Goal: Information Seeking & Learning: Learn about a topic

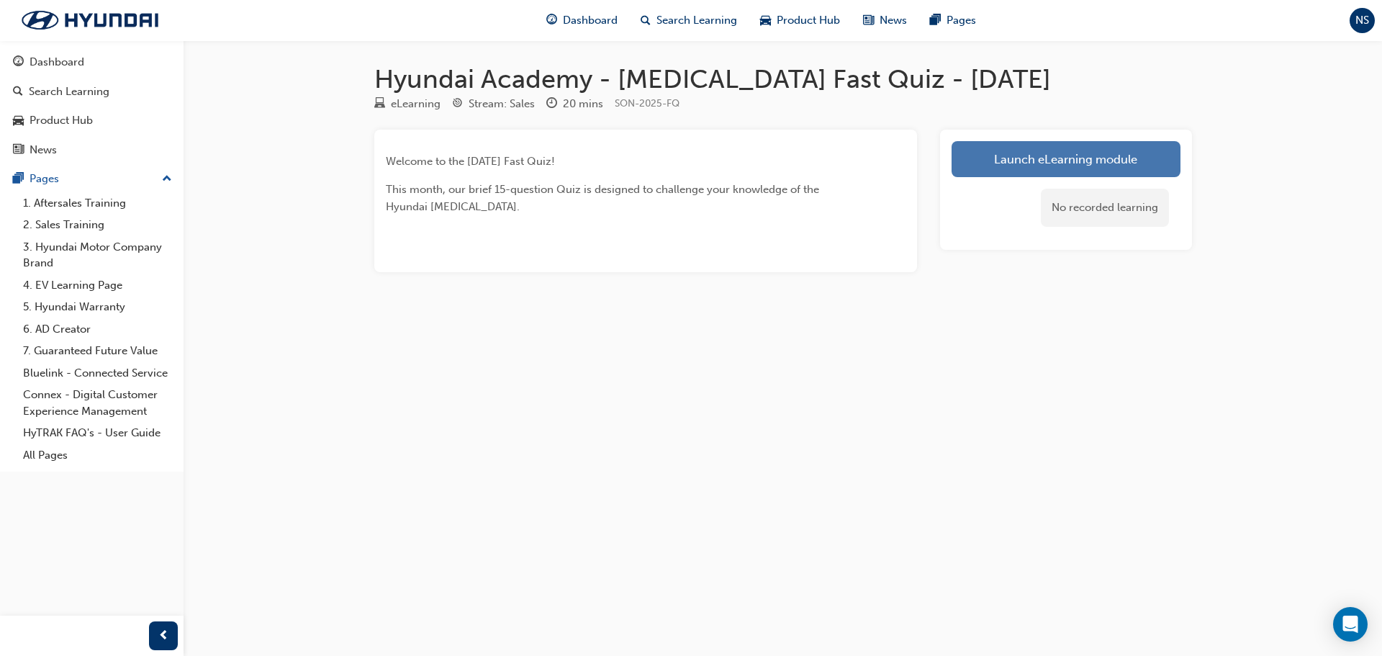
click at [1031, 158] on link "Launch eLearning module" at bounding box center [1065, 159] width 229 height 36
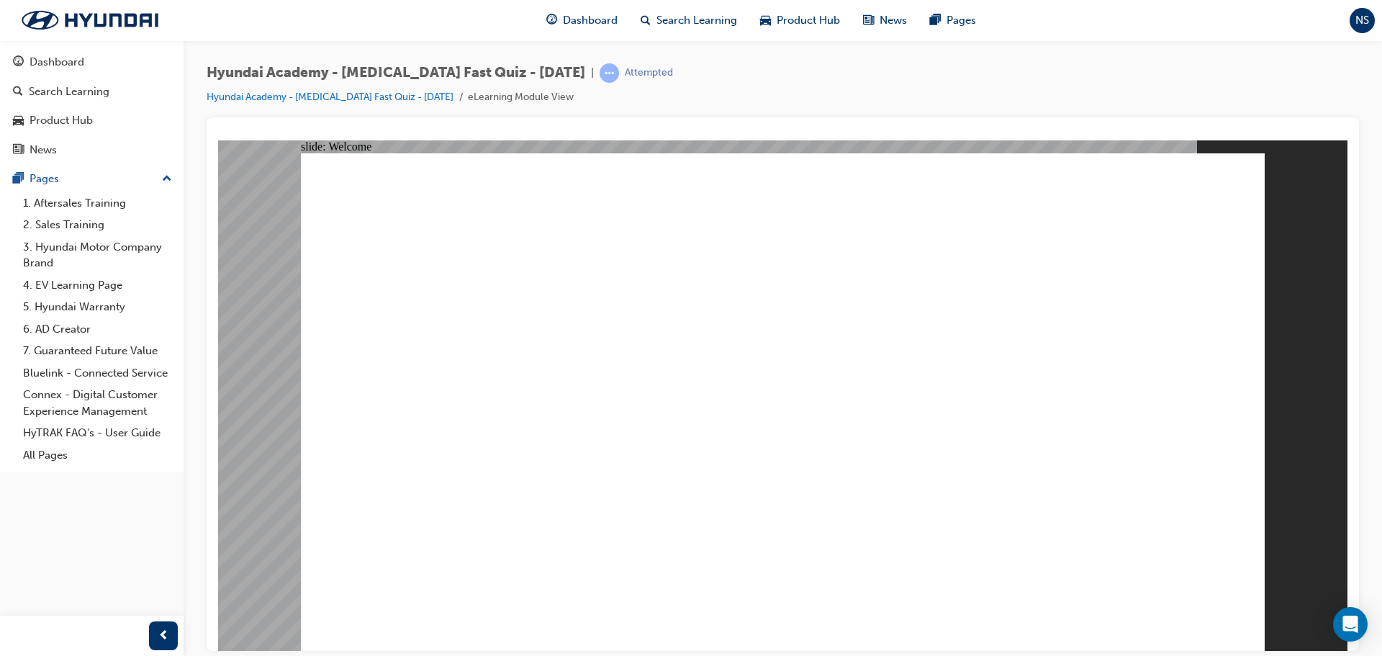
radio input "true"
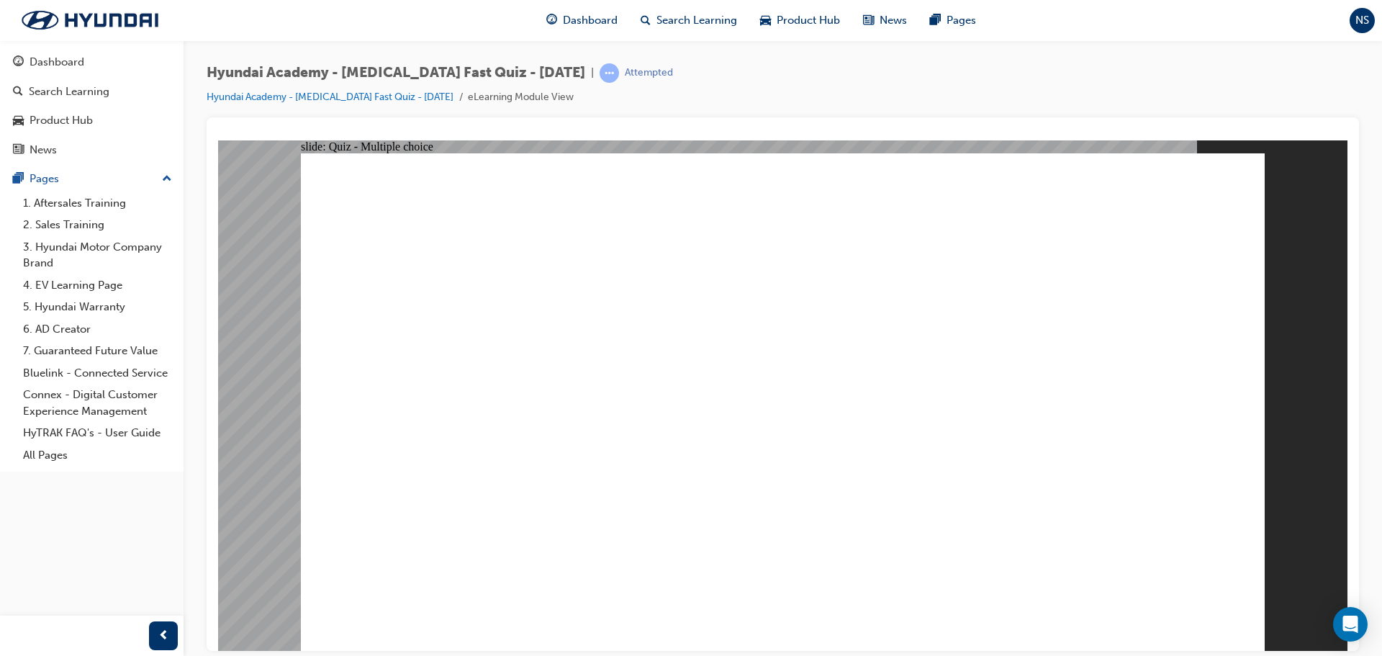
radio input "true"
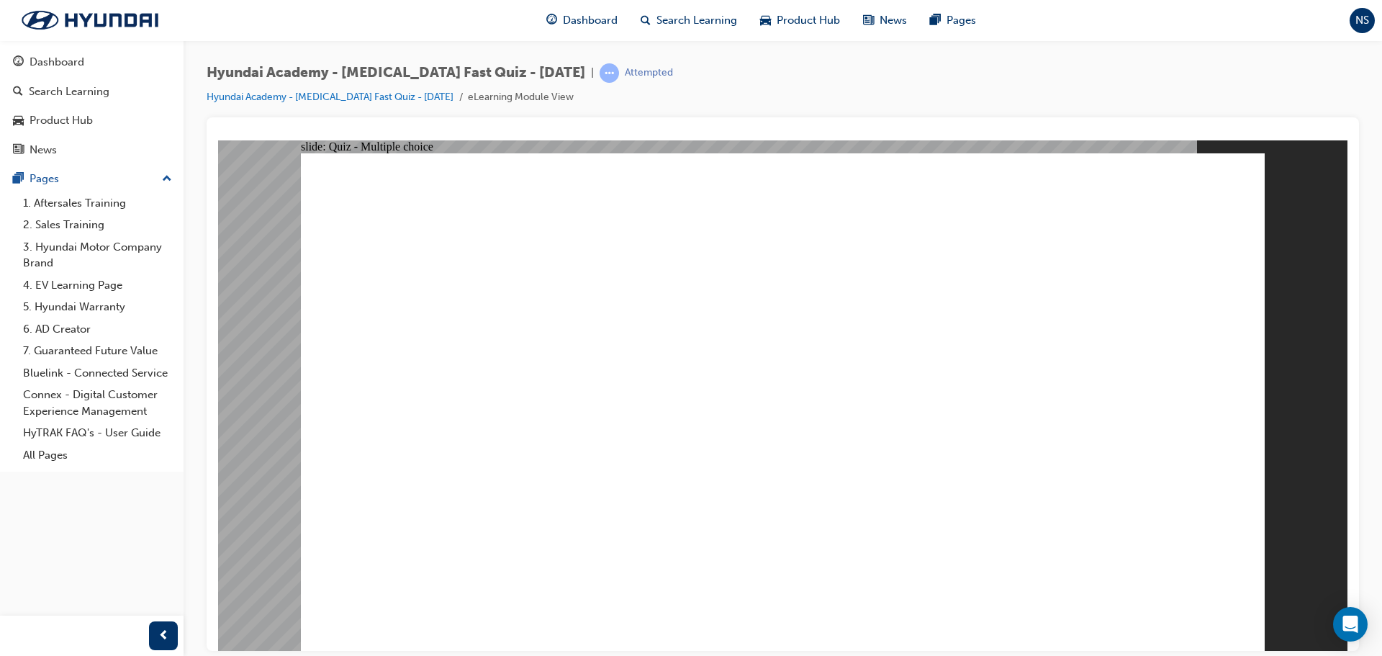
radio input "true"
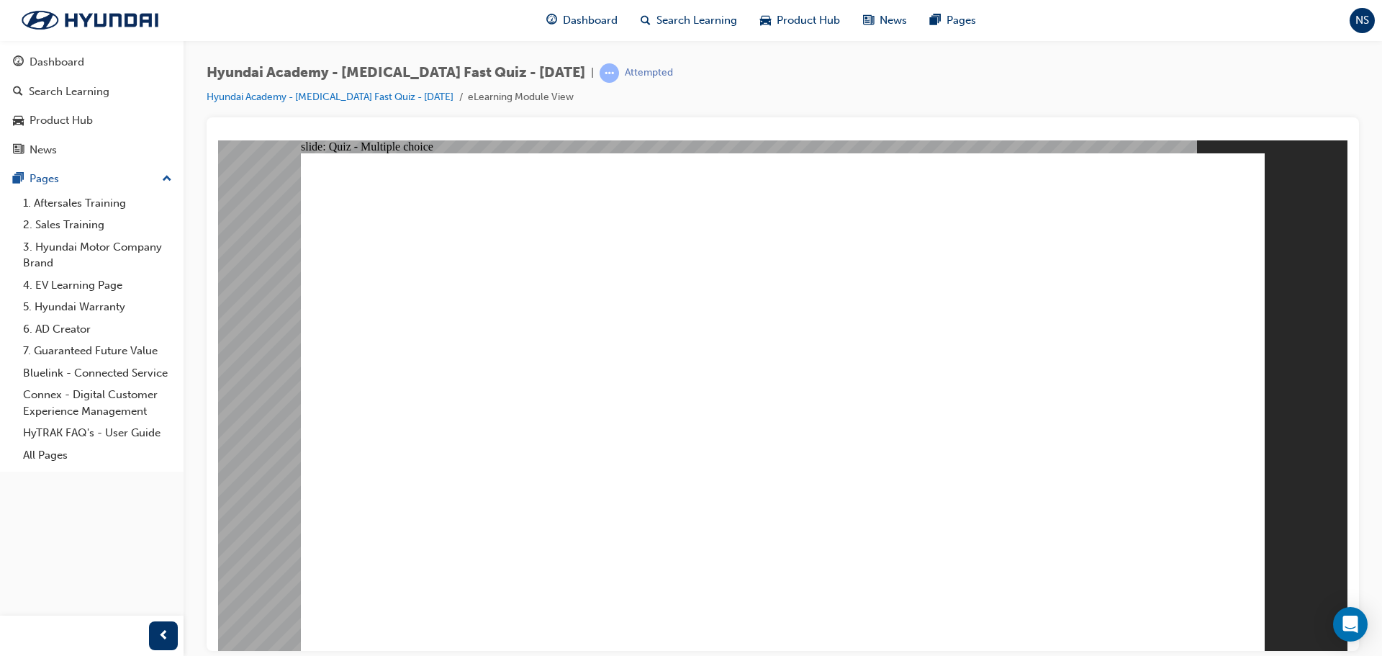
checkbox input "true"
radio input "true"
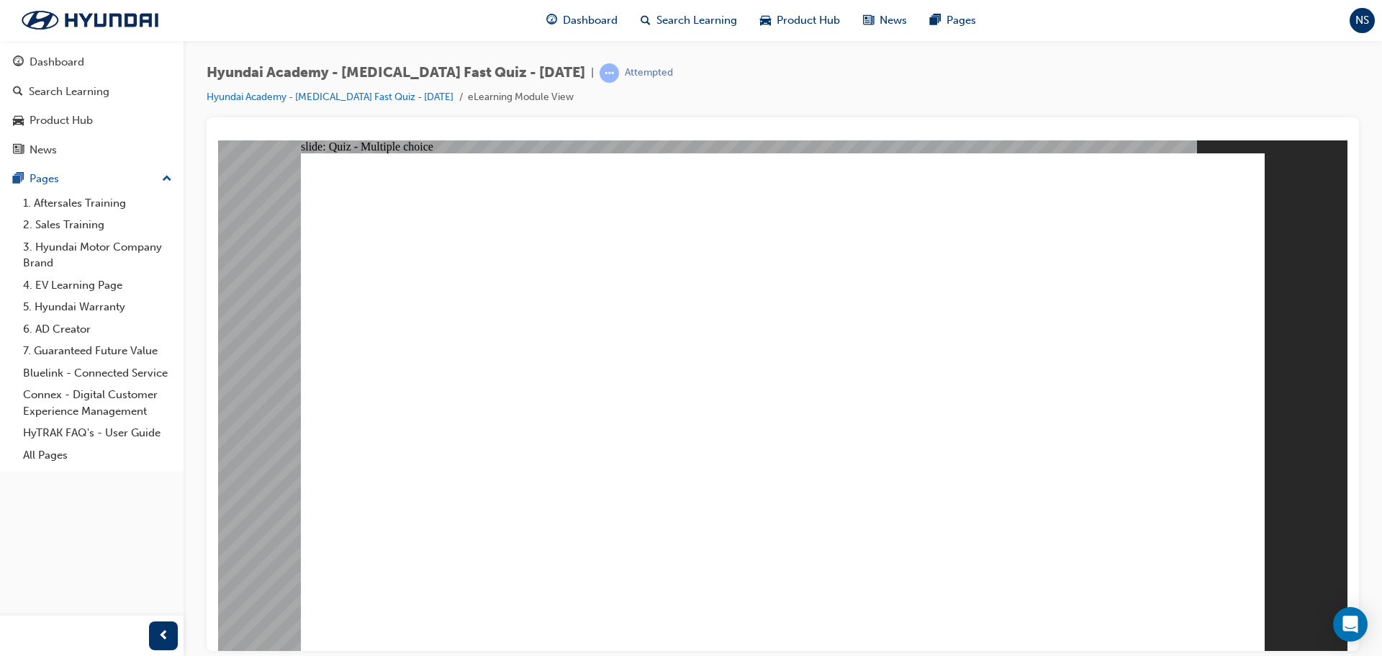
checkbox input "true"
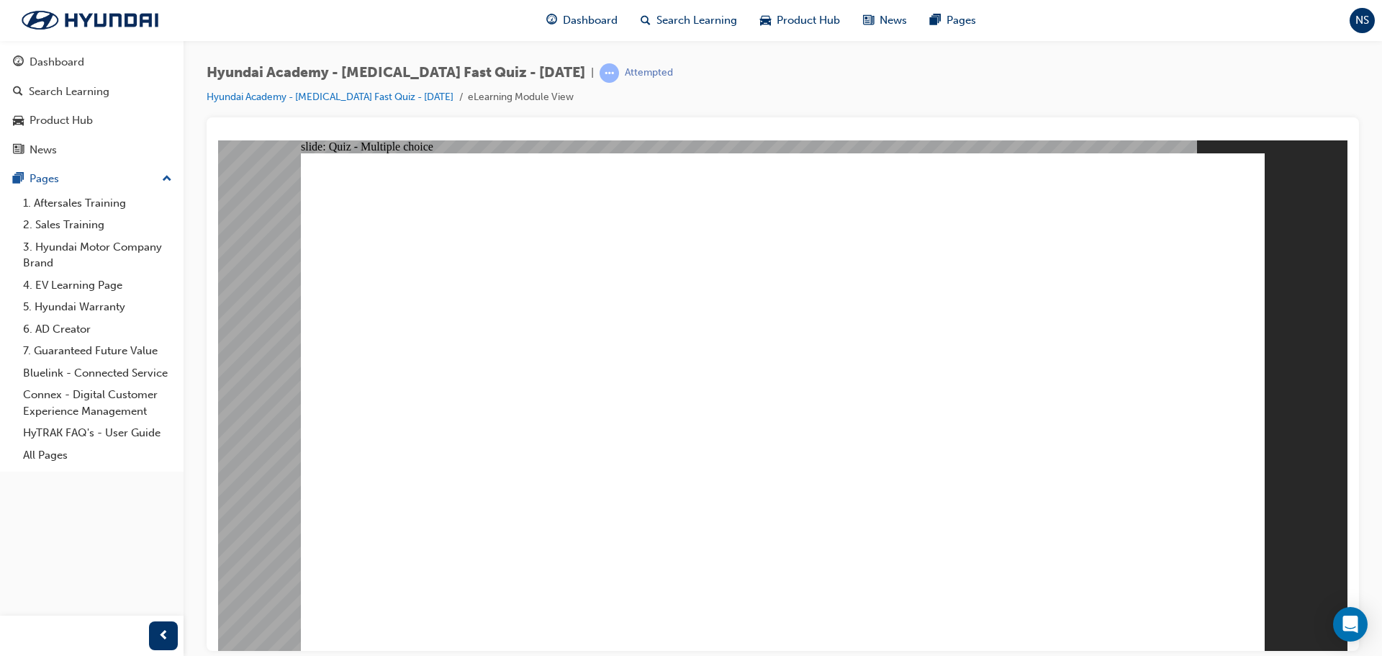
checkbox input "true"
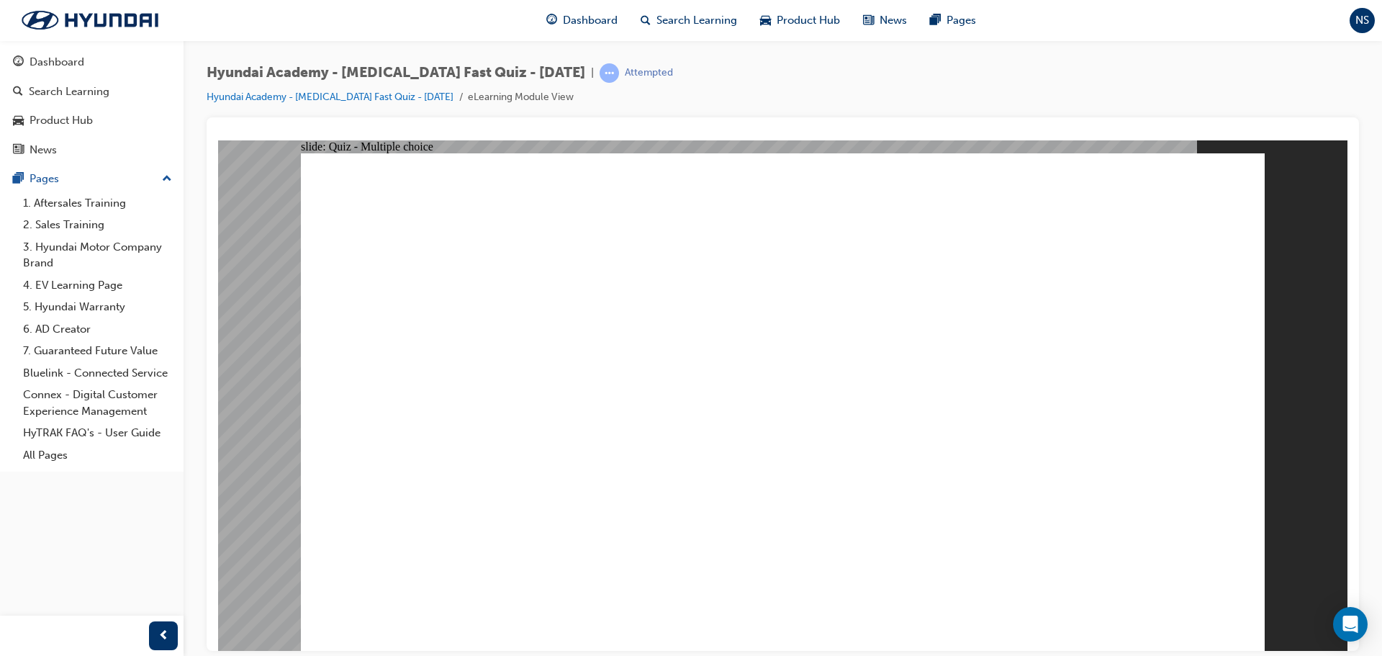
radio input "true"
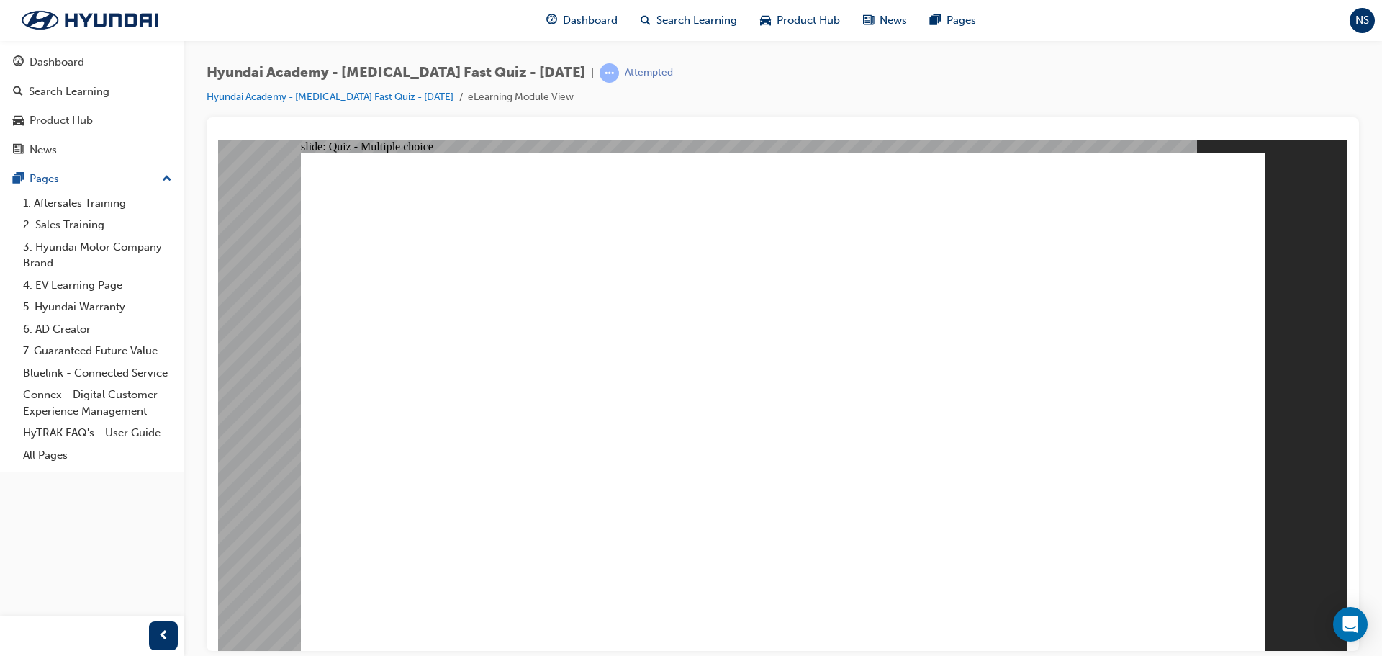
checkbox input "true"
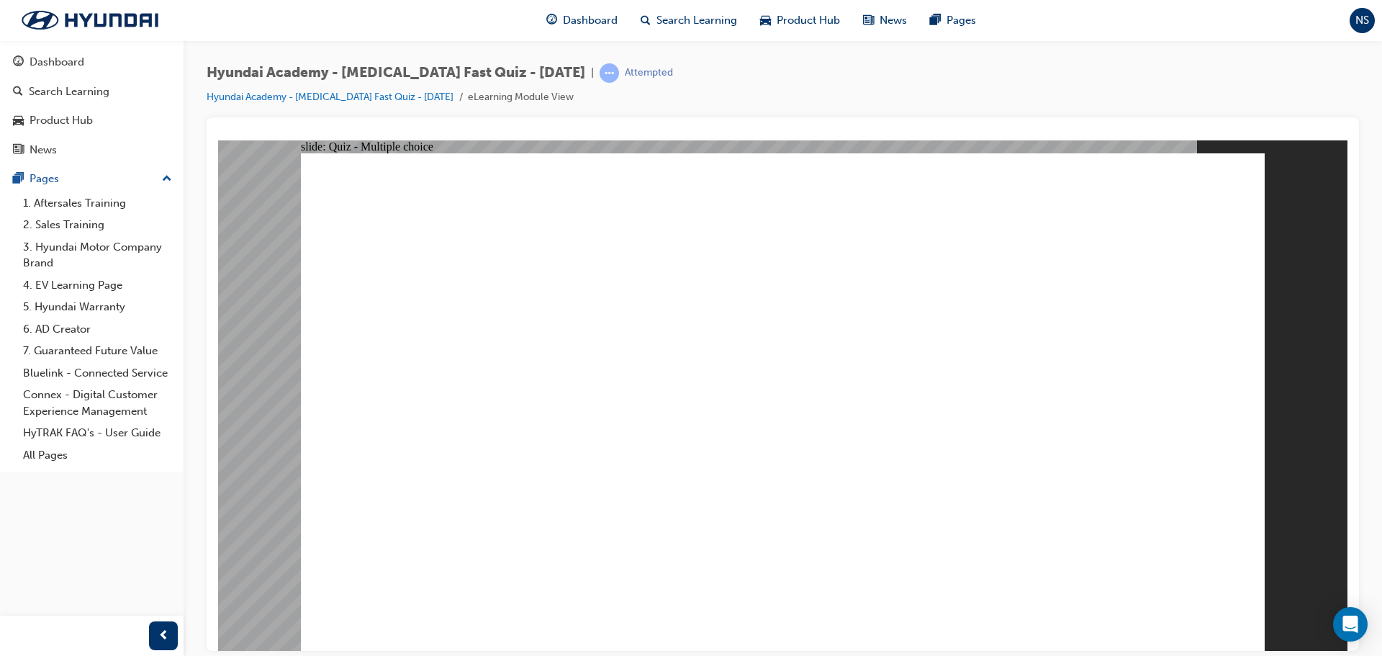
checkbox input "true"
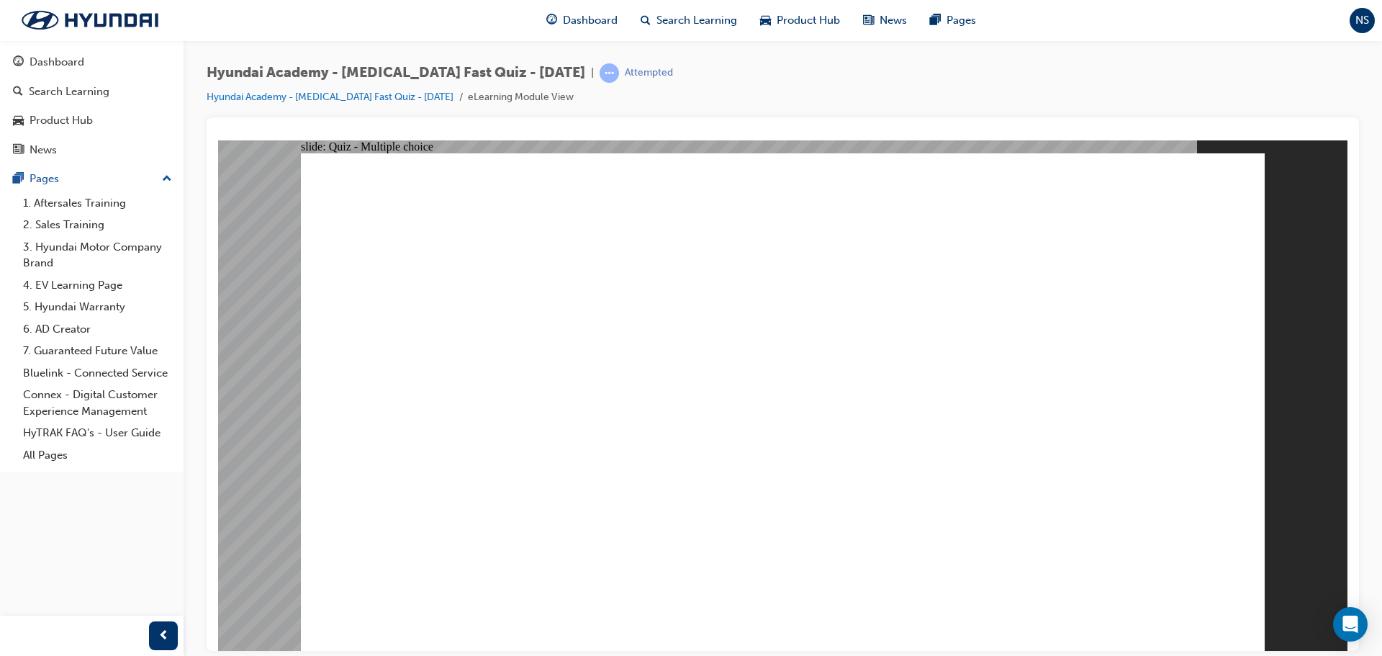
checkbox input "true"
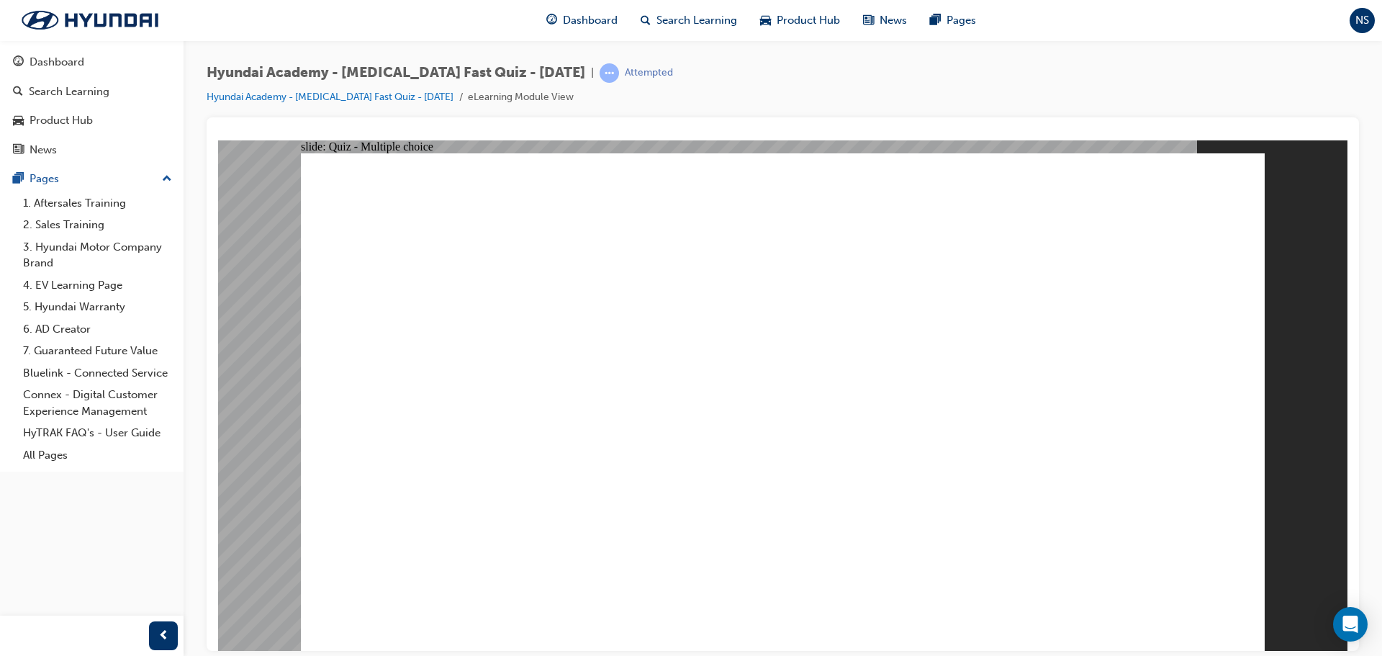
checkbox input "true"
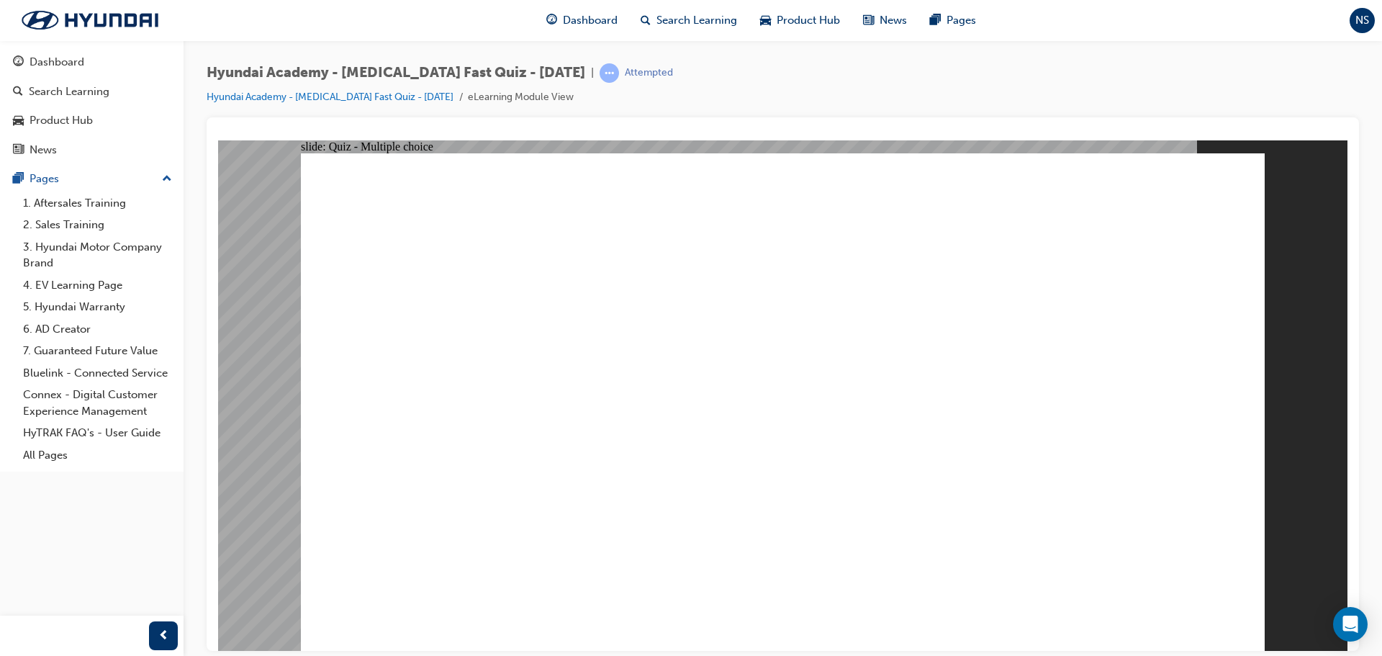
radio input "false"
radio input "true"
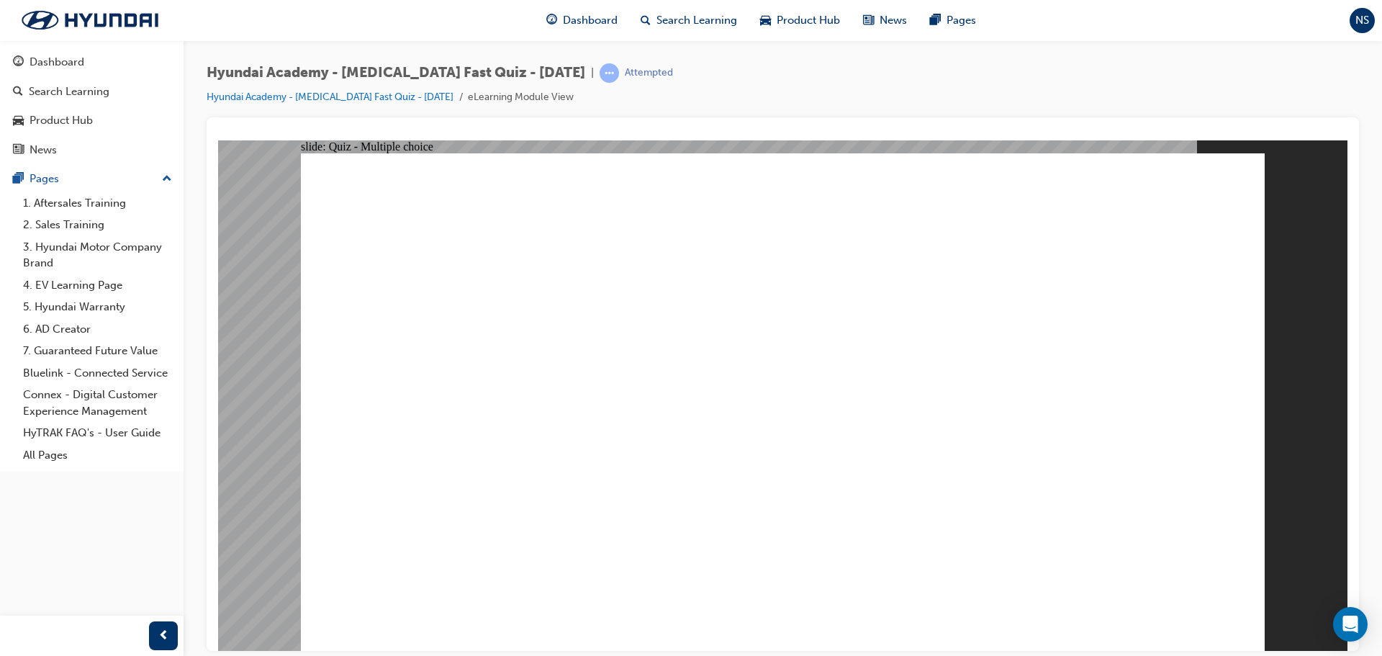
checkbox input "true"
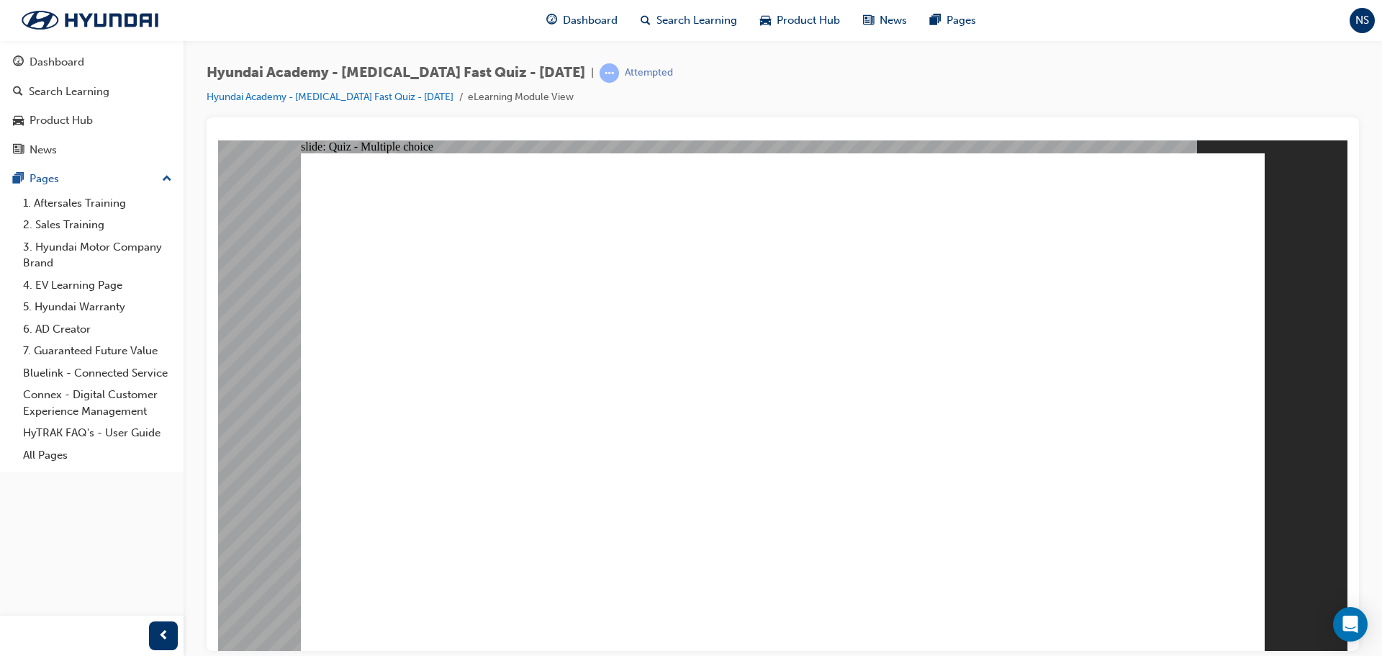
checkbox input "true"
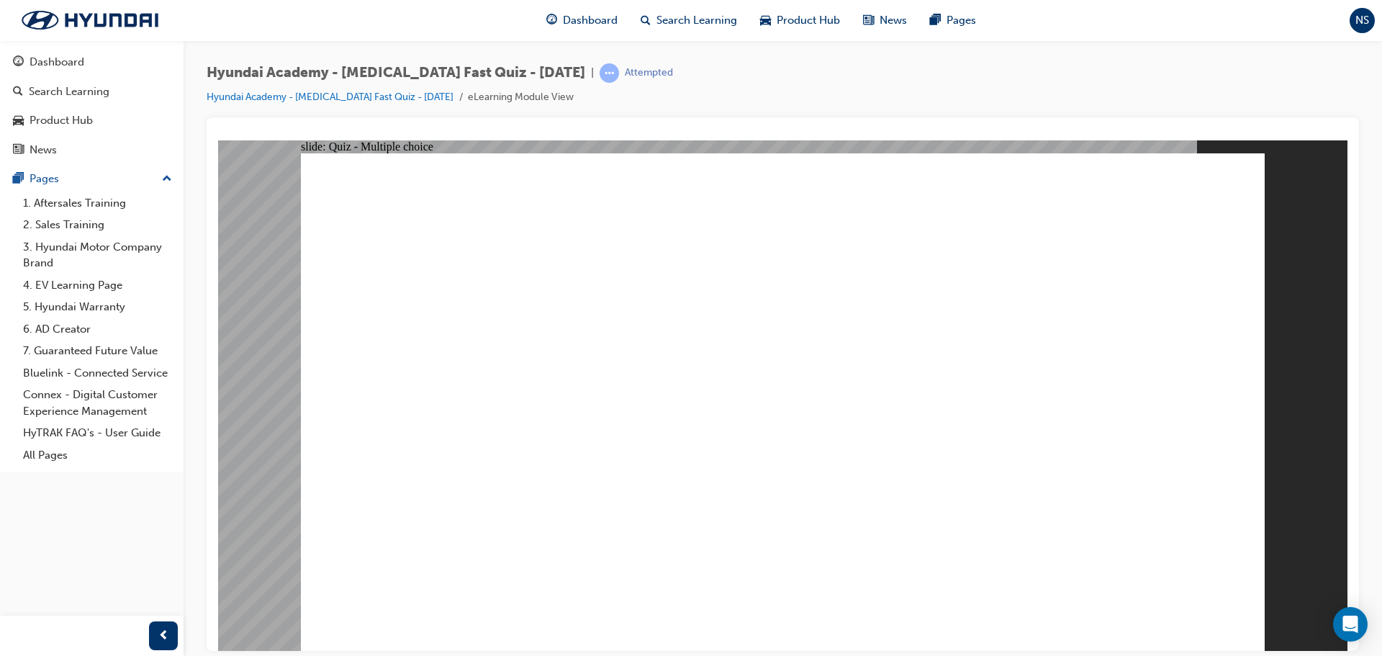
radio input "true"
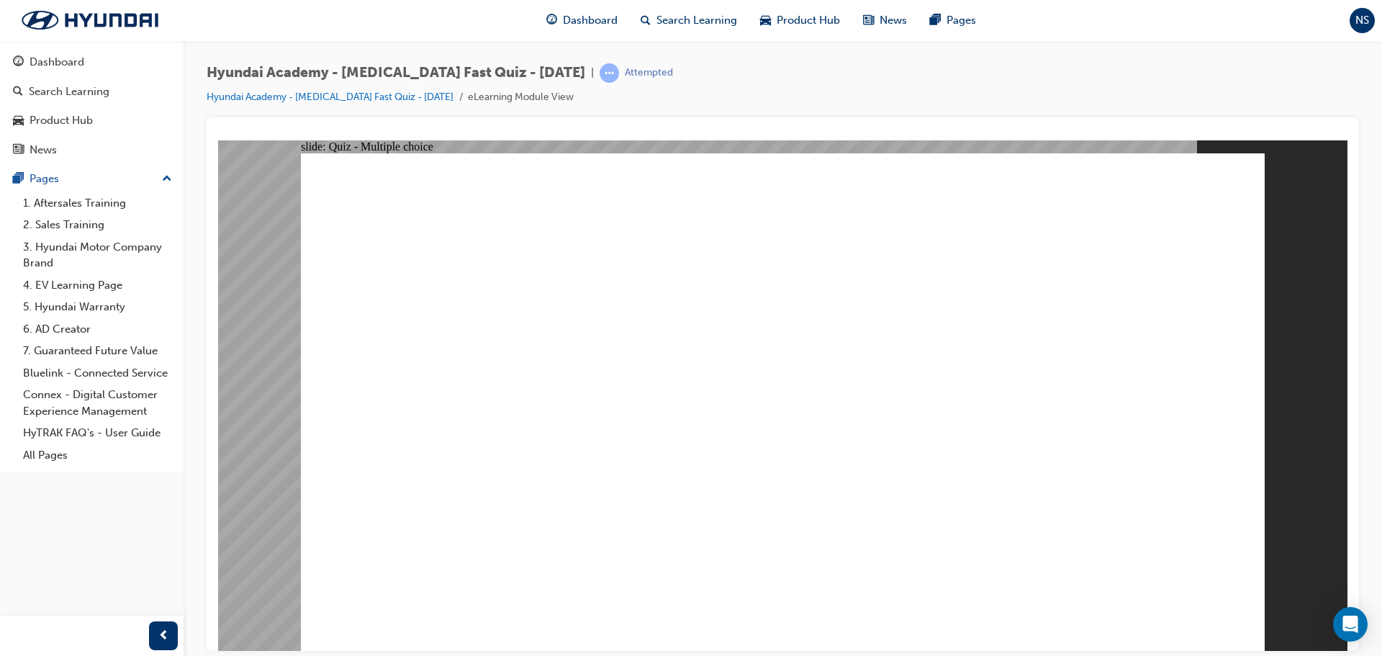
radio input "false"
radio input "true"
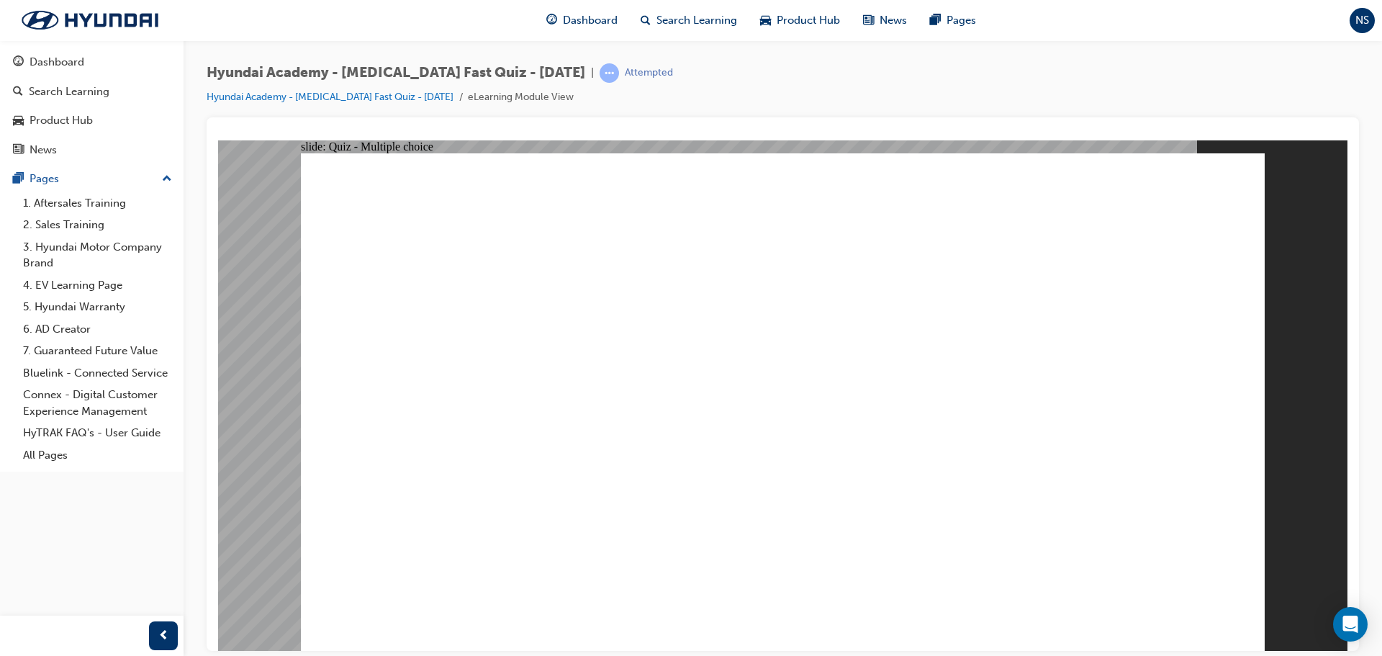
radio input "true"
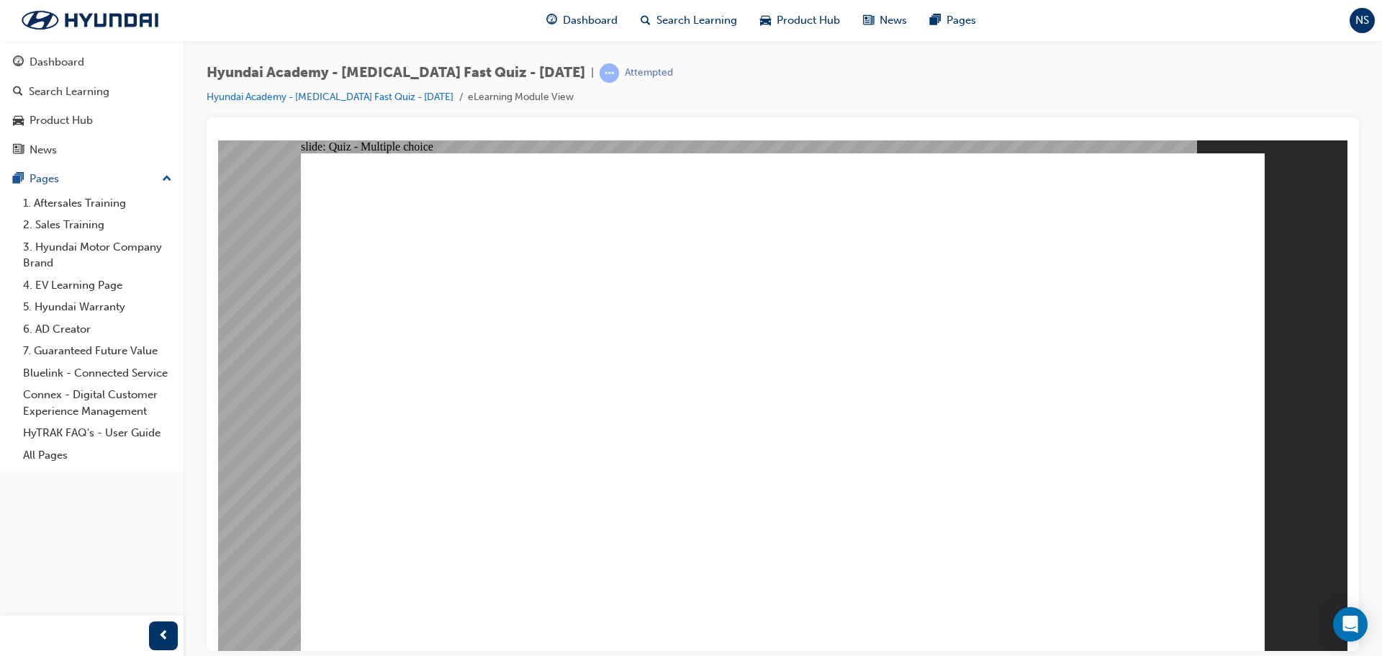
radio input "true"
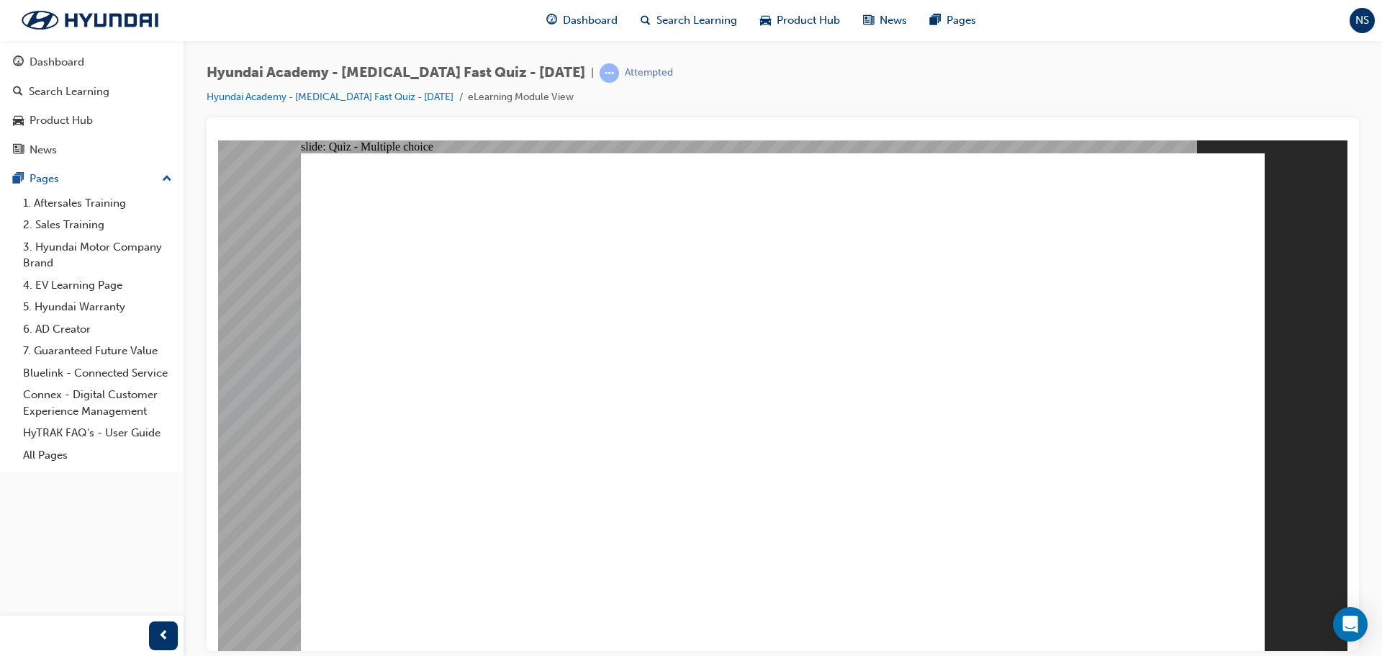
click at [594, 17] on span "Dashboard" at bounding box center [590, 20] width 55 height 17
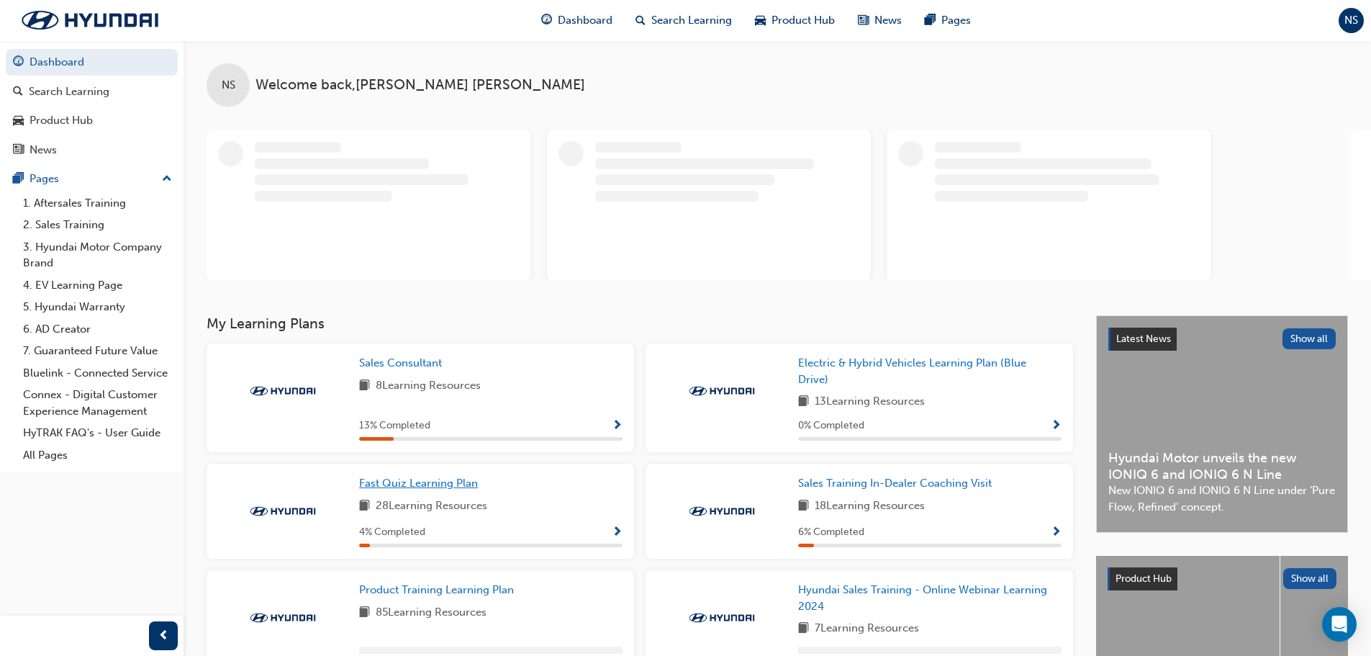
click at [407, 484] on span "Fast Quiz Learning Plan" at bounding box center [418, 482] width 119 height 13
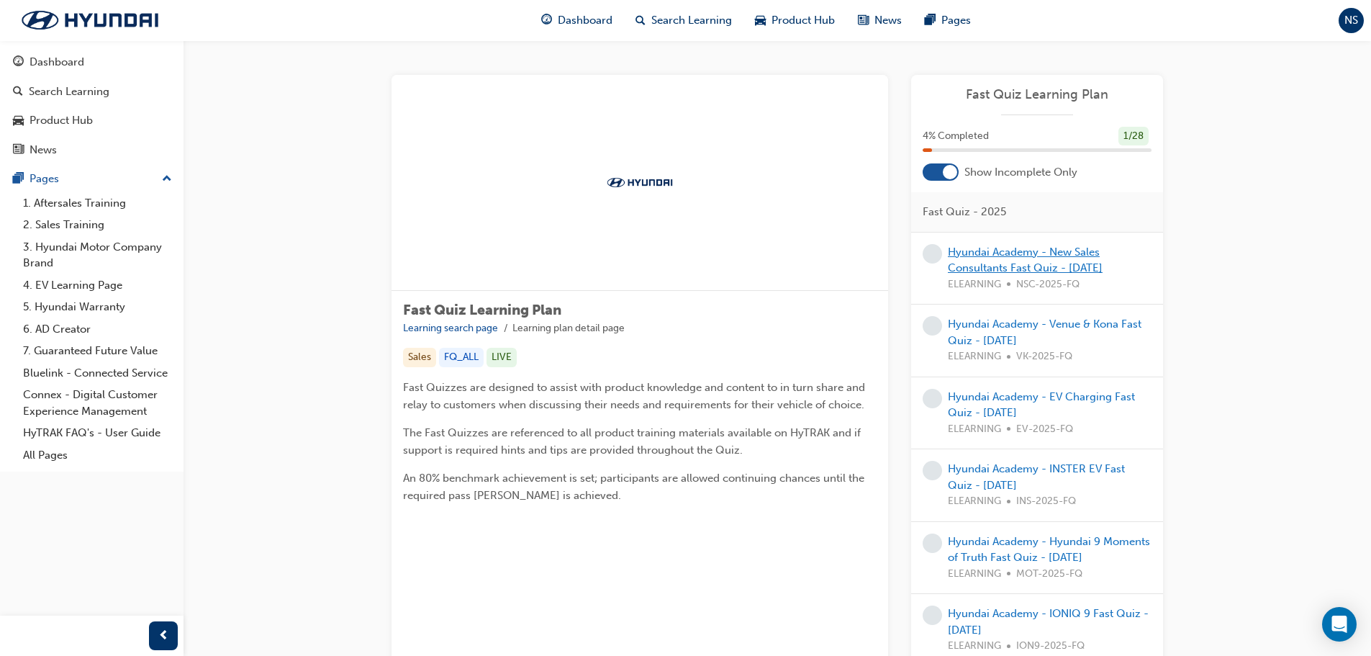
click at [1014, 265] on link "Hyundai Academy - New Sales Consultants Fast Quiz - [DATE]" at bounding box center [1025, 260] width 155 height 30
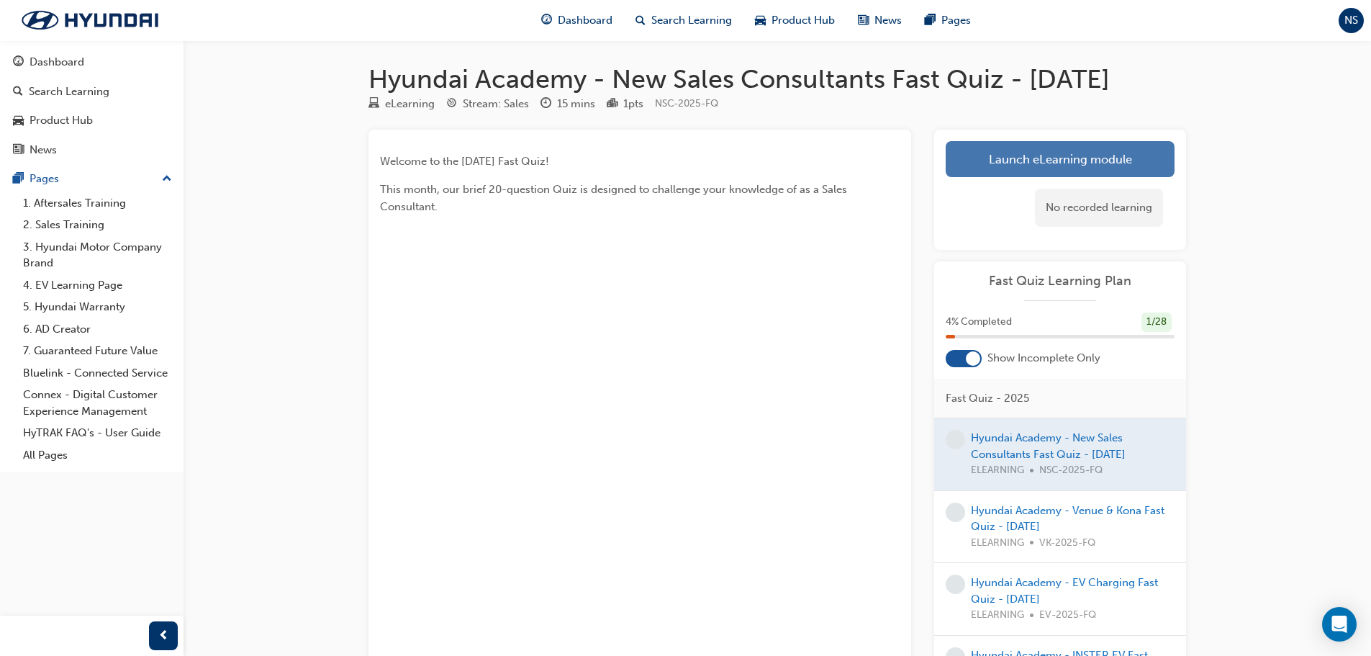
click at [986, 177] on link "Launch eLearning module" at bounding box center [1060, 159] width 229 height 36
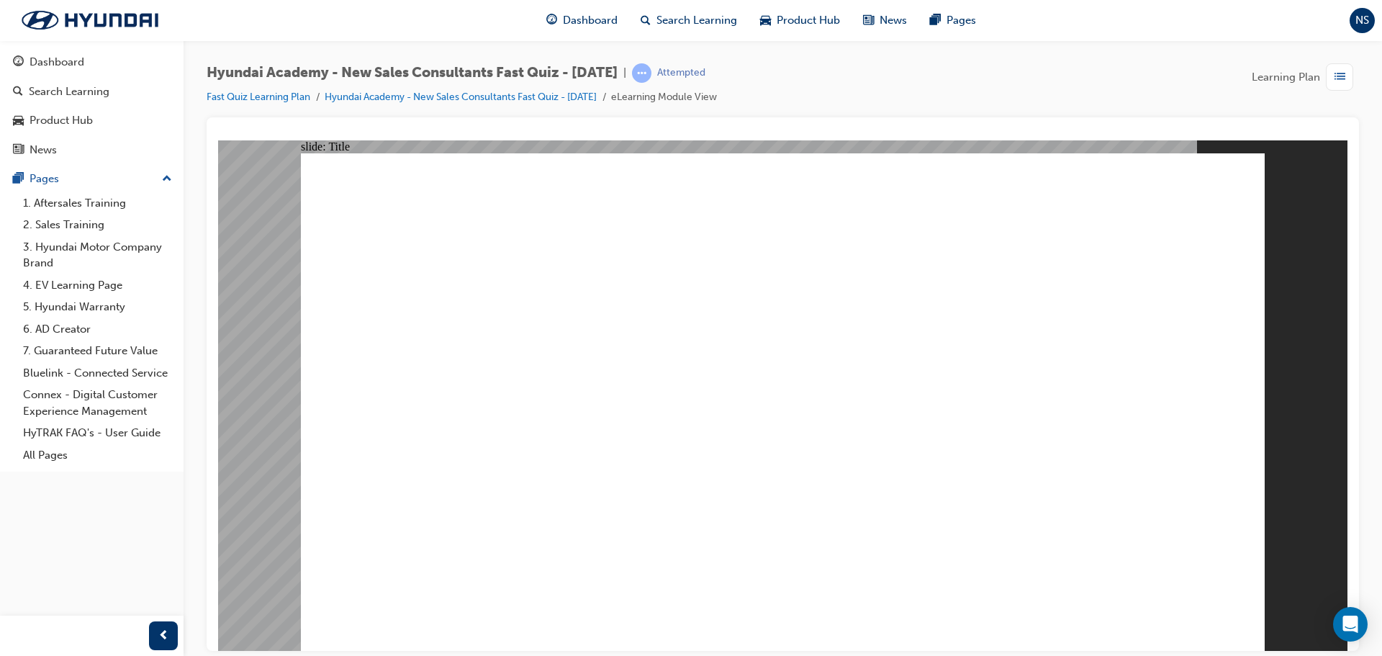
drag, startPoint x: 962, startPoint y: 624, endPoint x: 945, endPoint y: 619, distance: 18.0
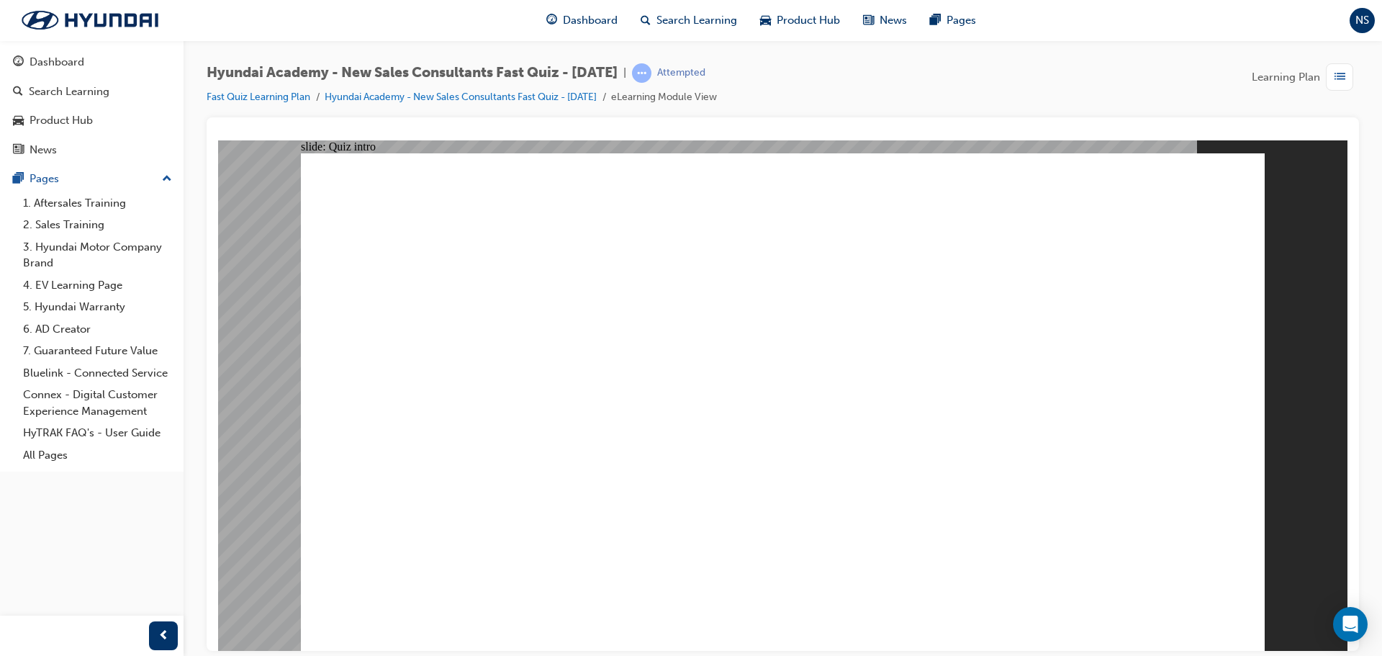
radio input "true"
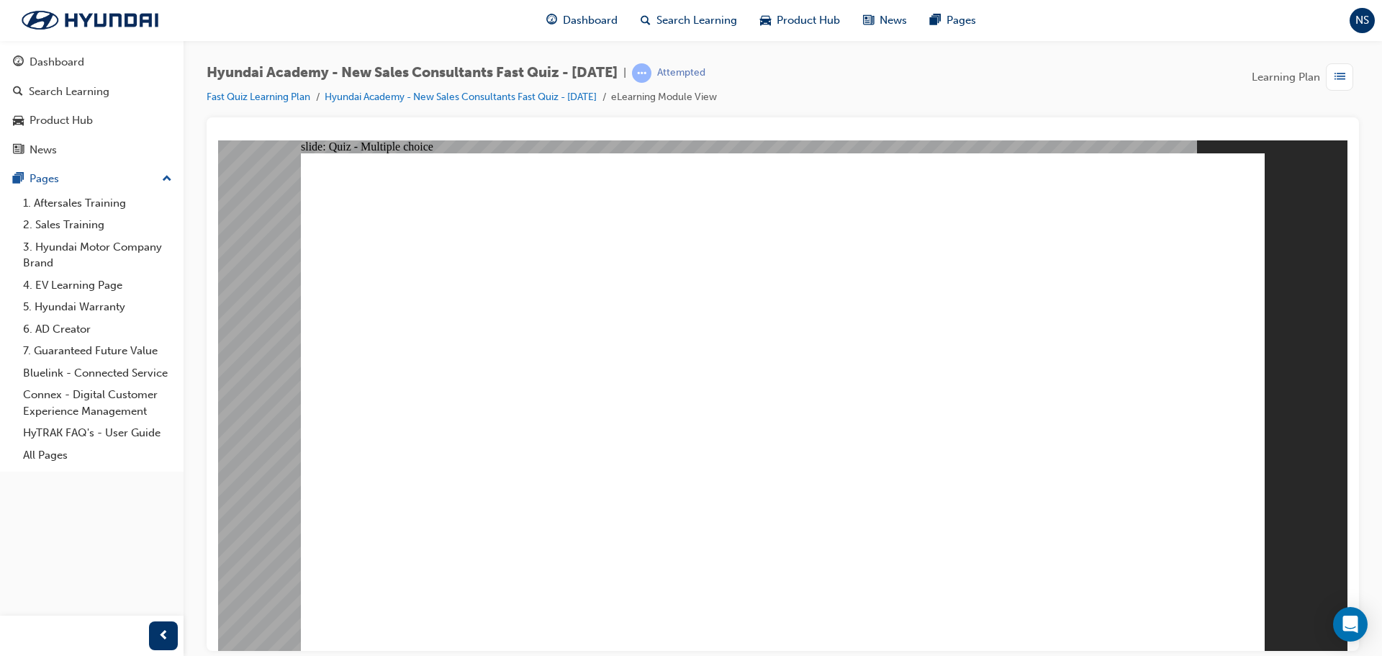
radio input "true"
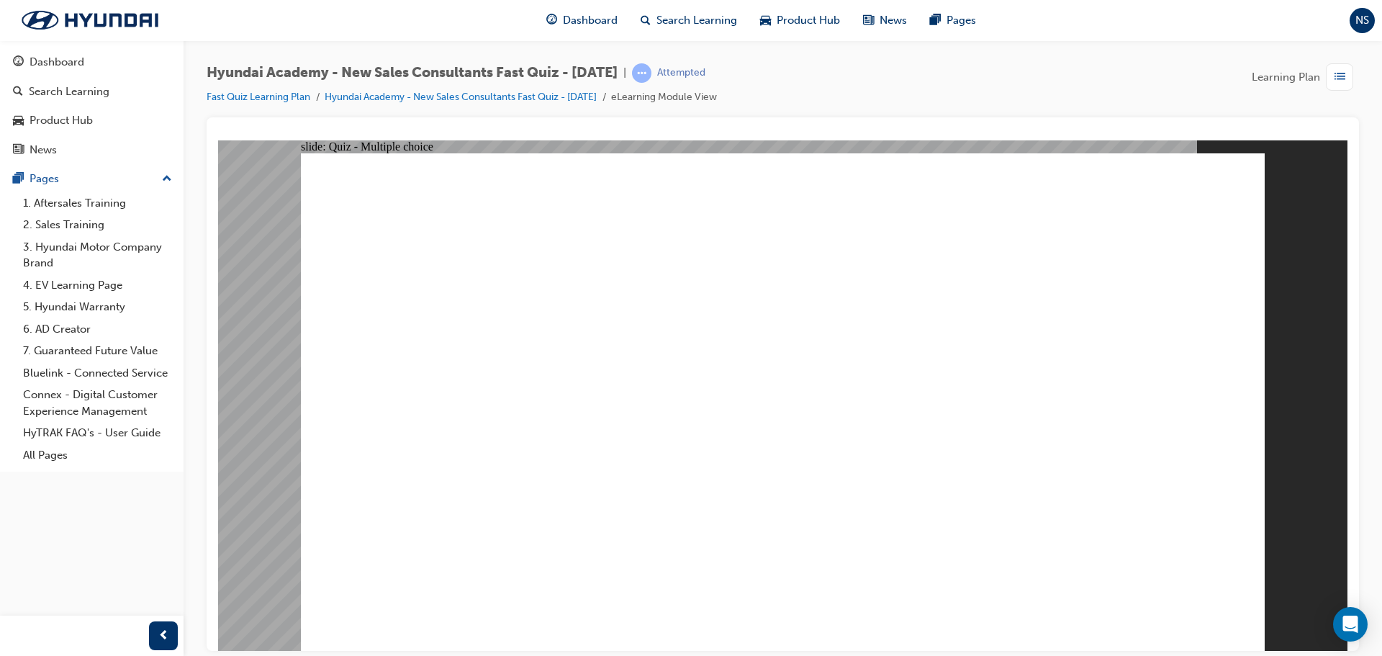
radio input "true"
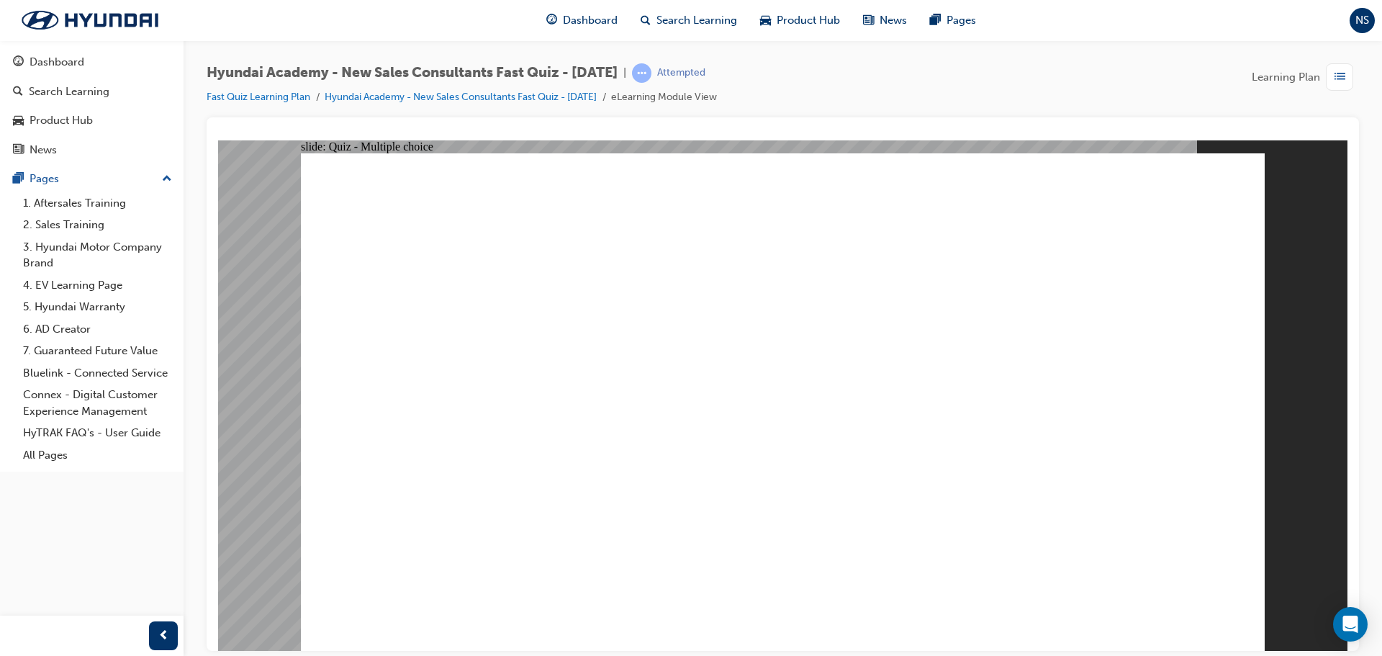
radio input "true"
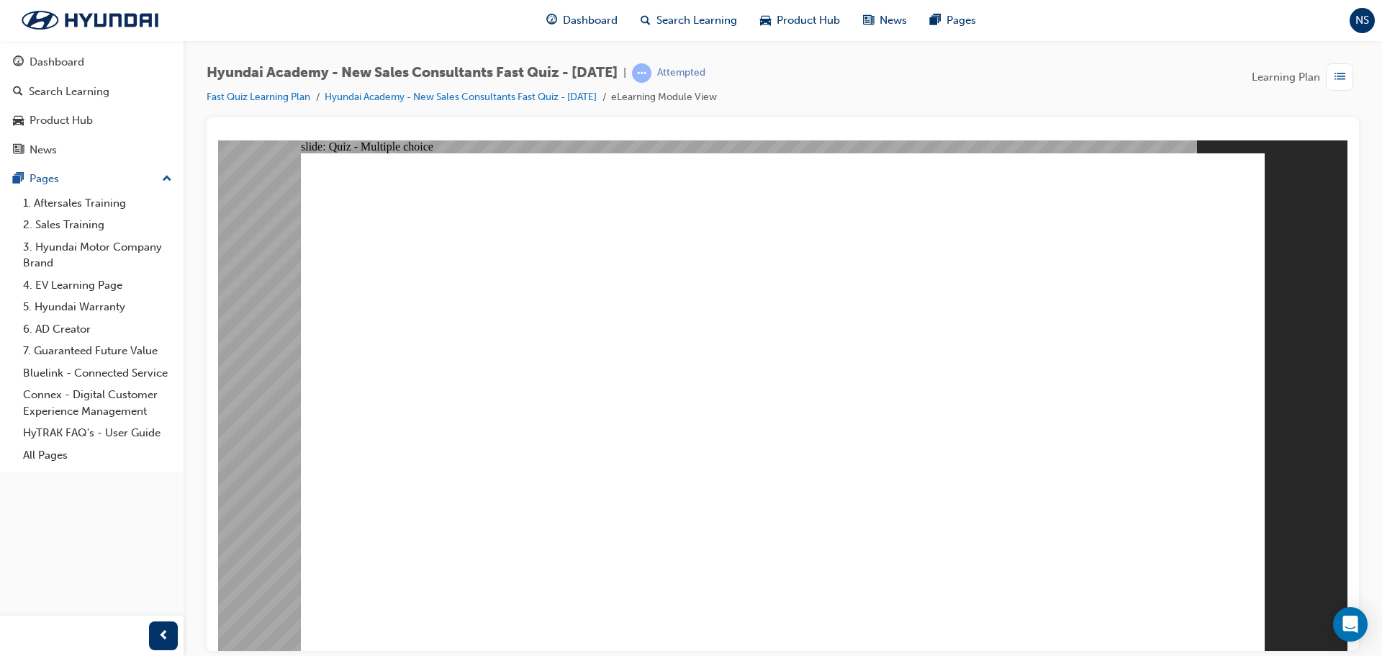
radio input "true"
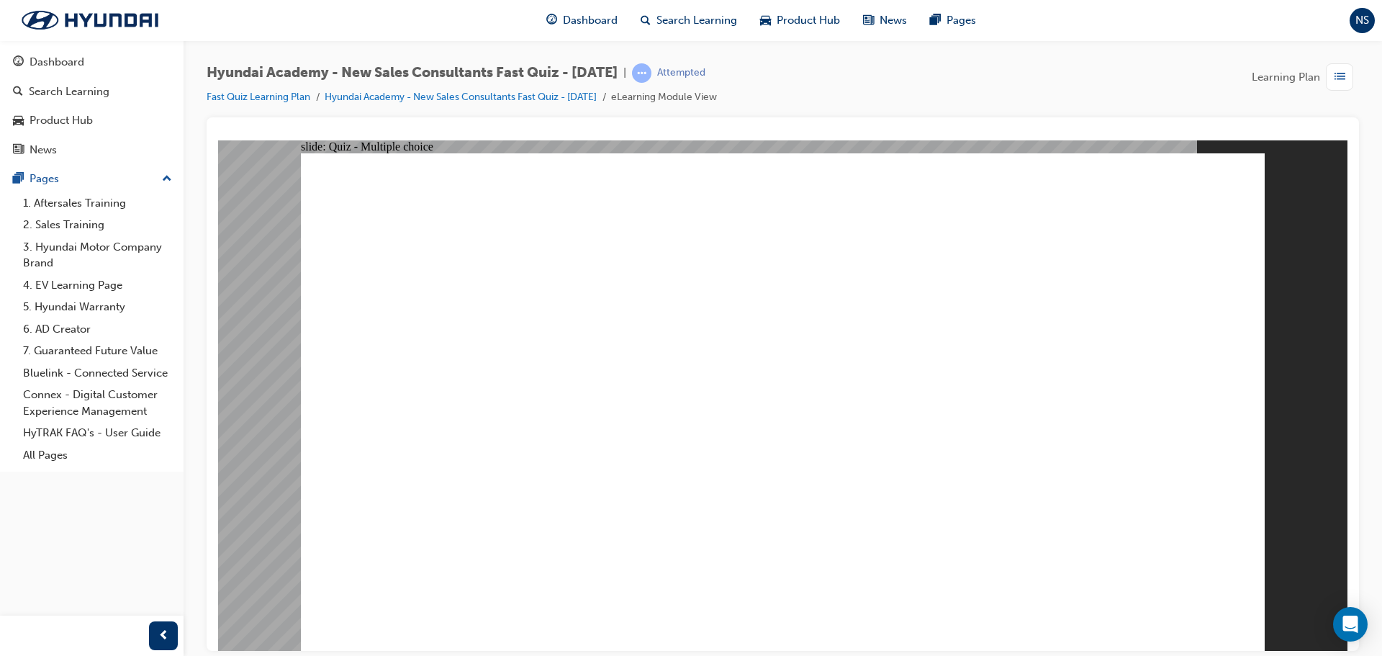
radio input "true"
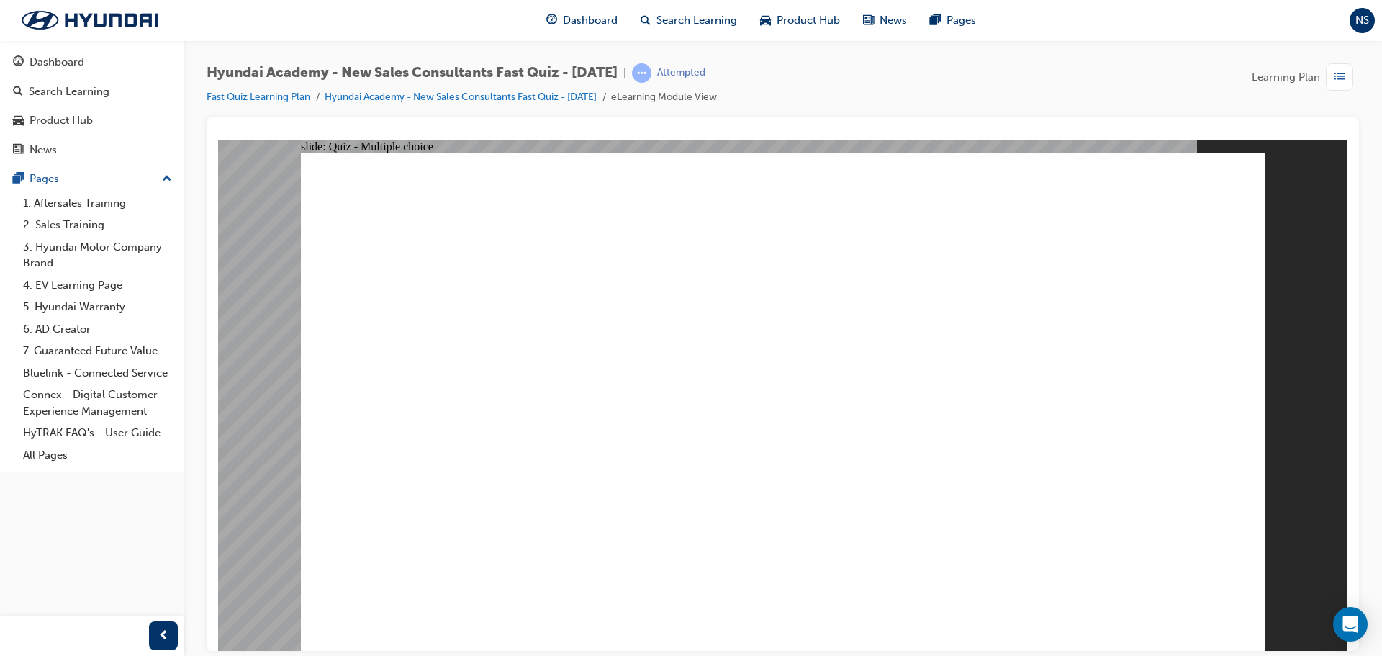
radio input "true"
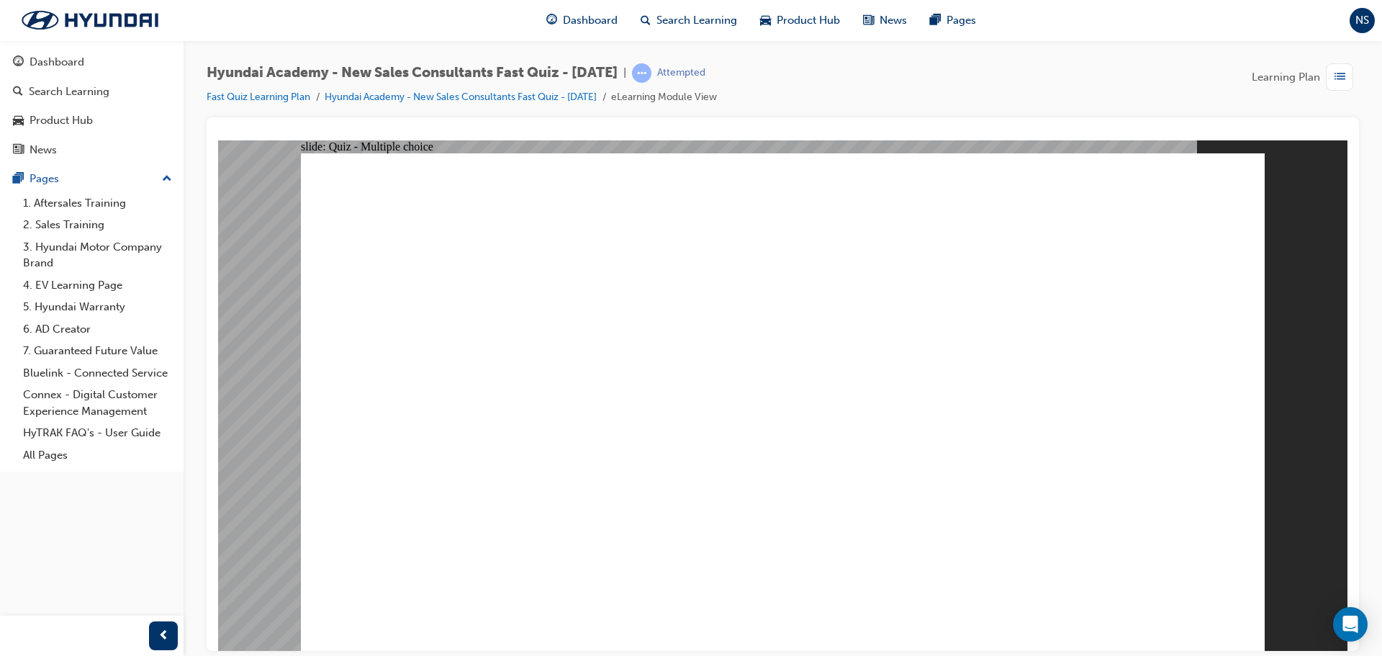
radio input "true"
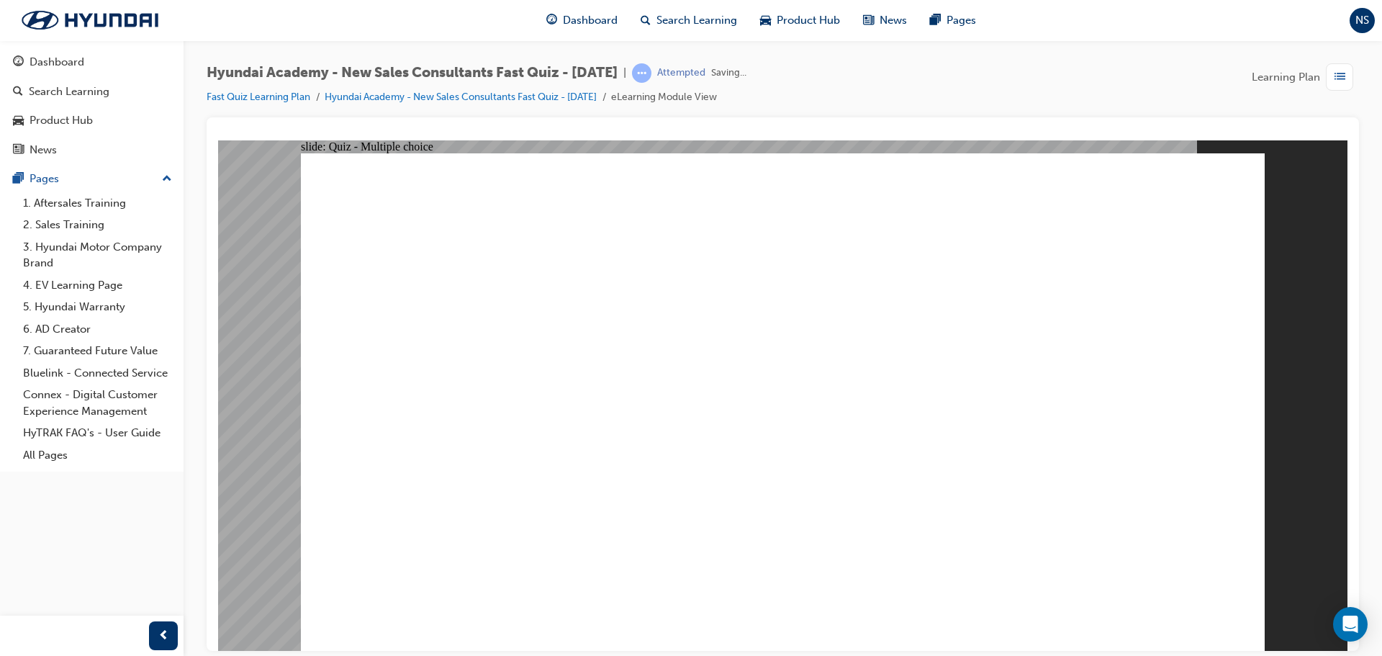
radio input "true"
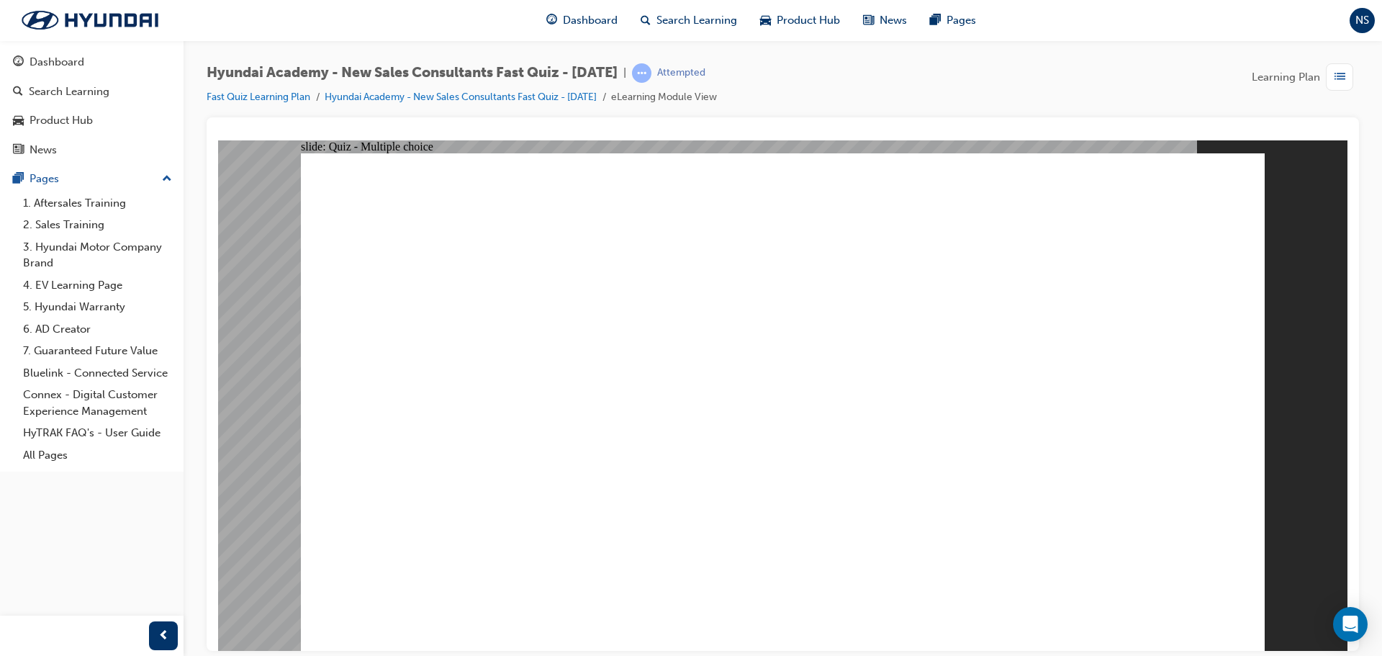
radio input "true"
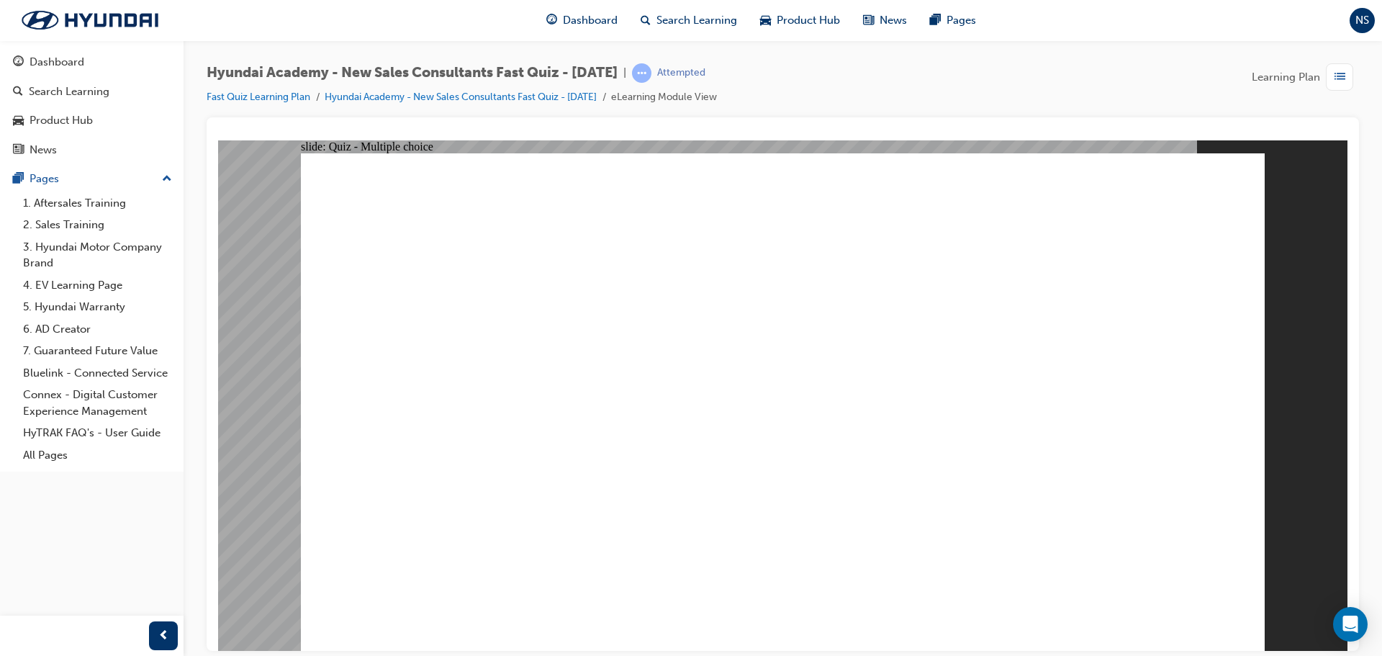
radio input "true"
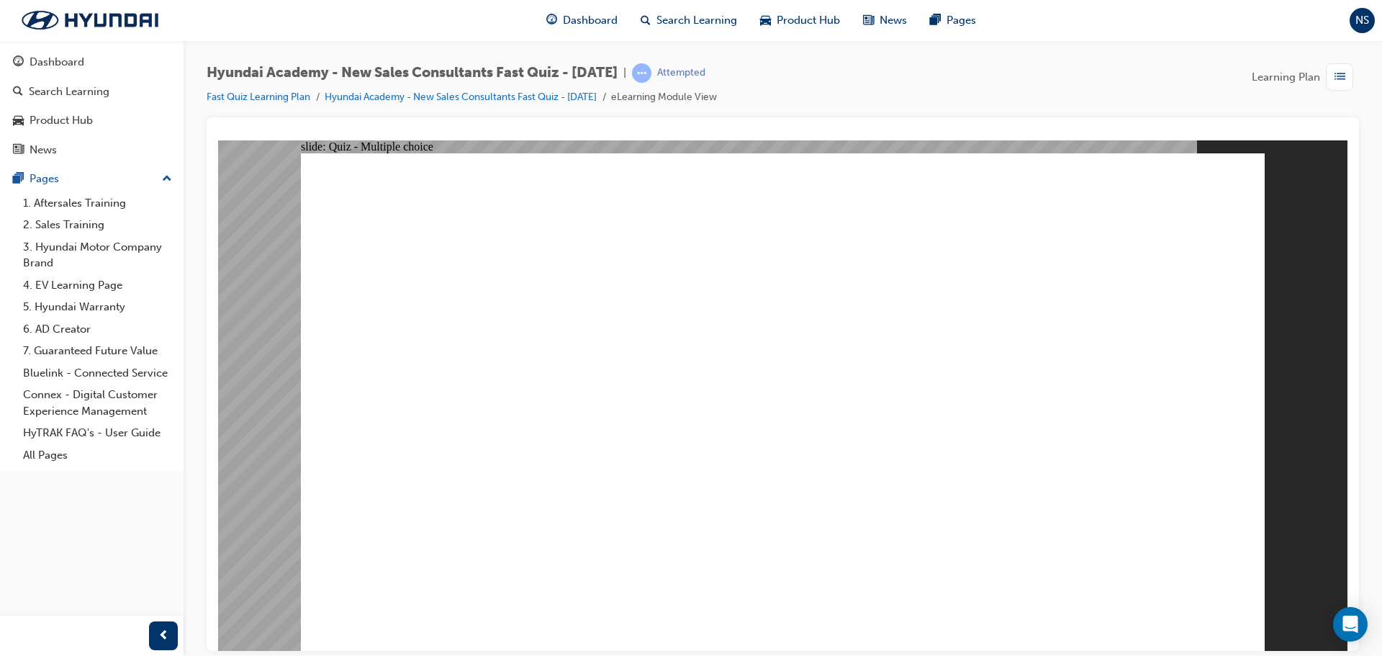
radio input "true"
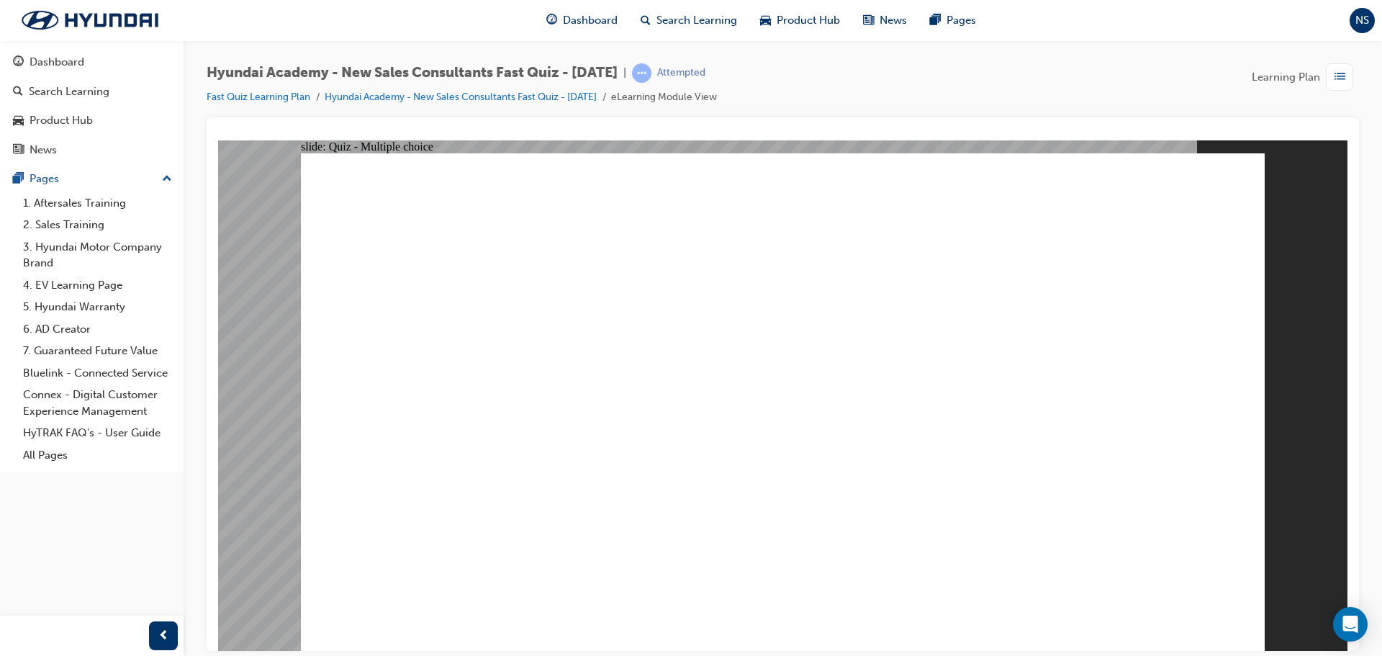
radio input "true"
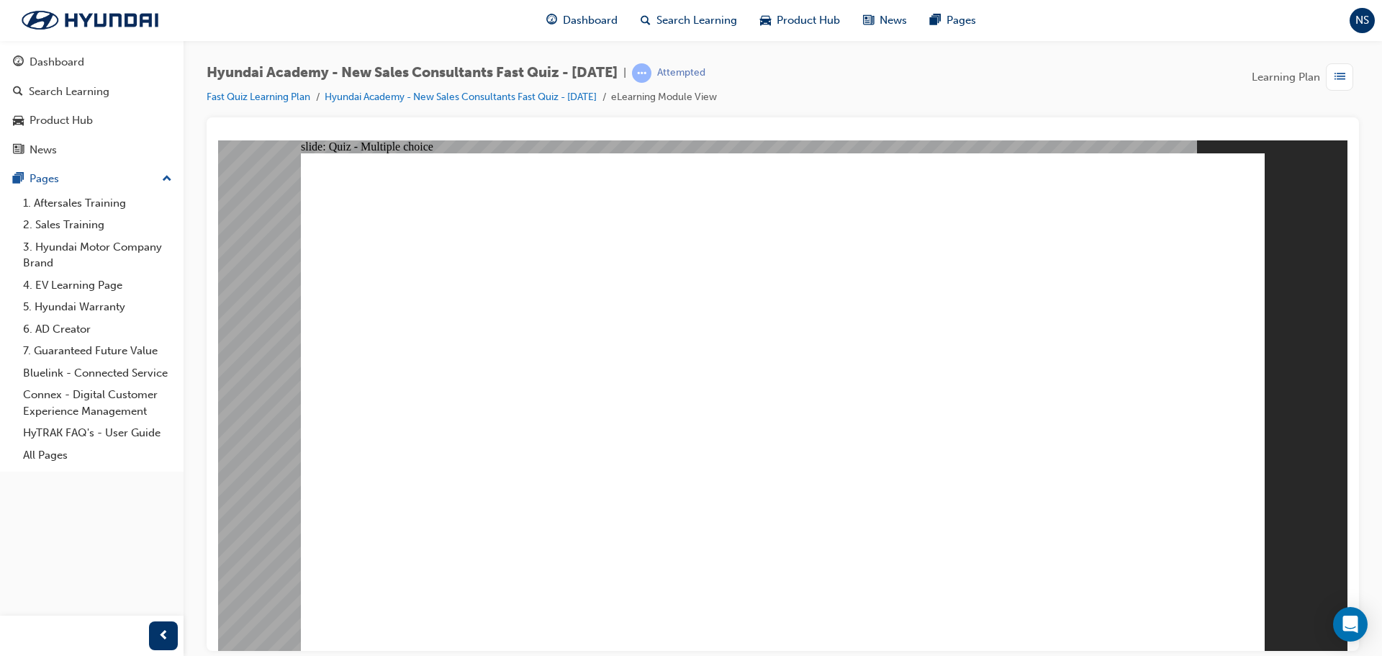
radio input "true"
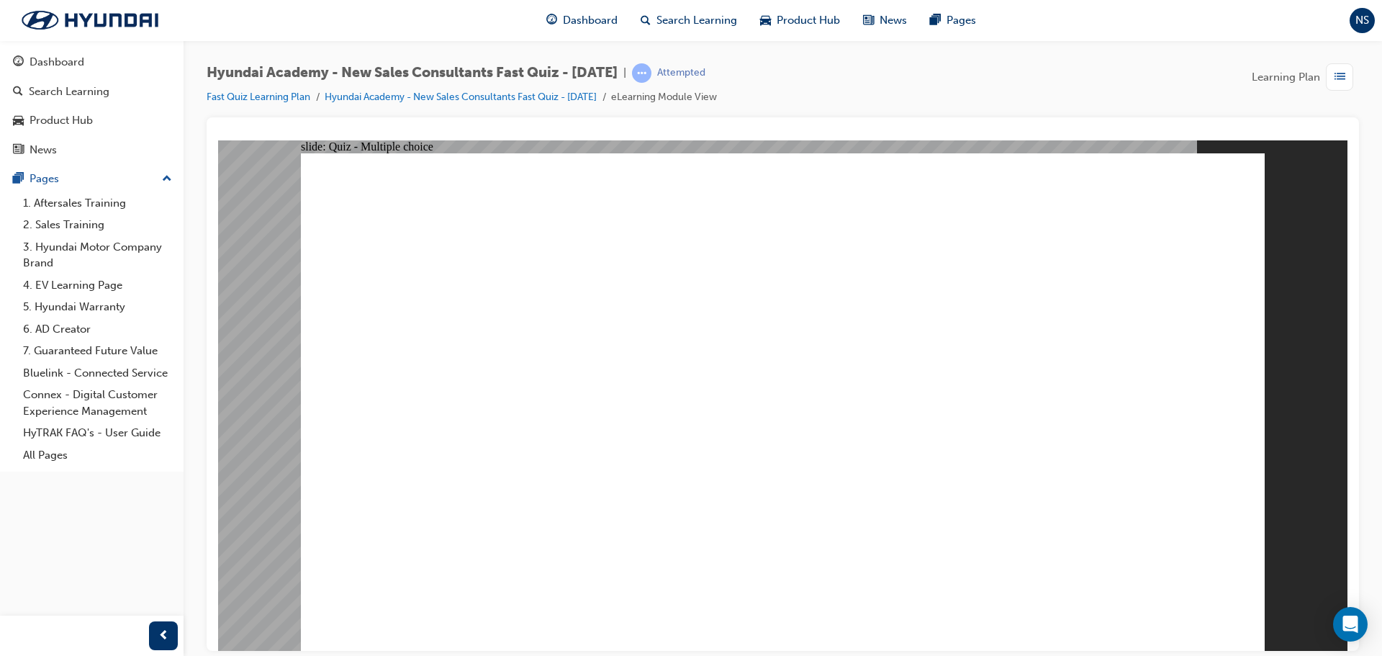
radio input "true"
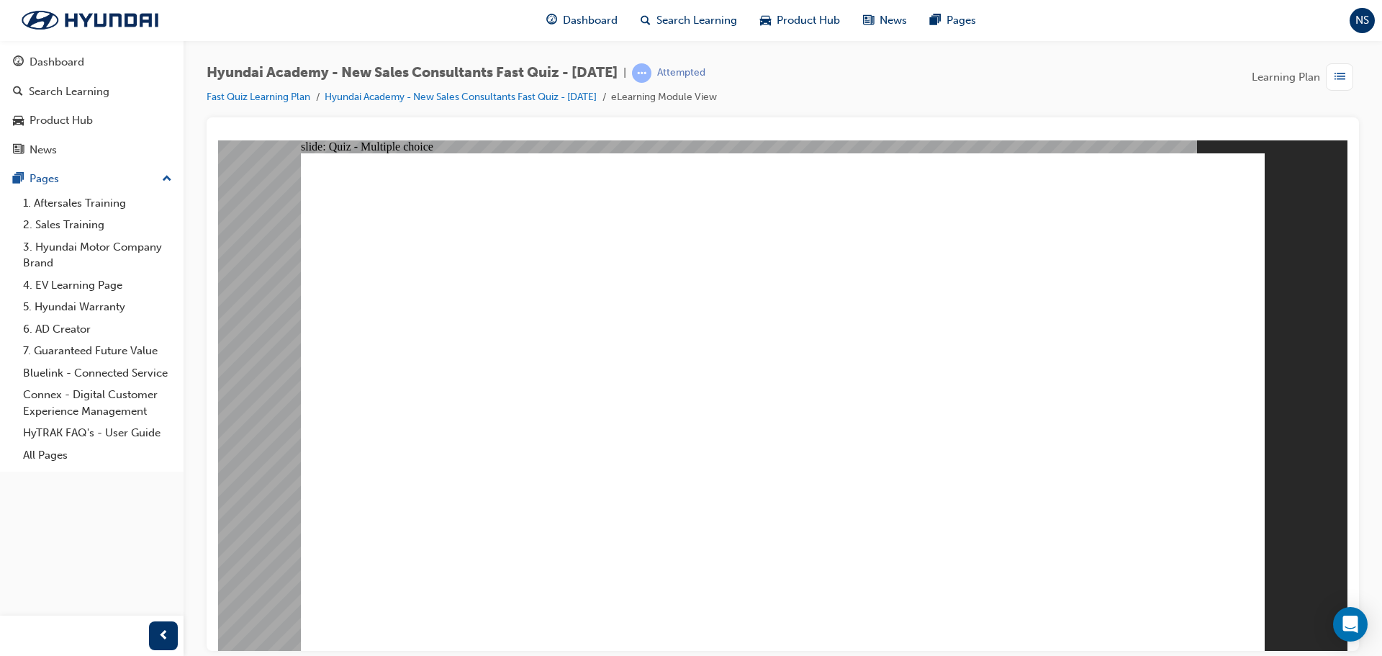
radio input "true"
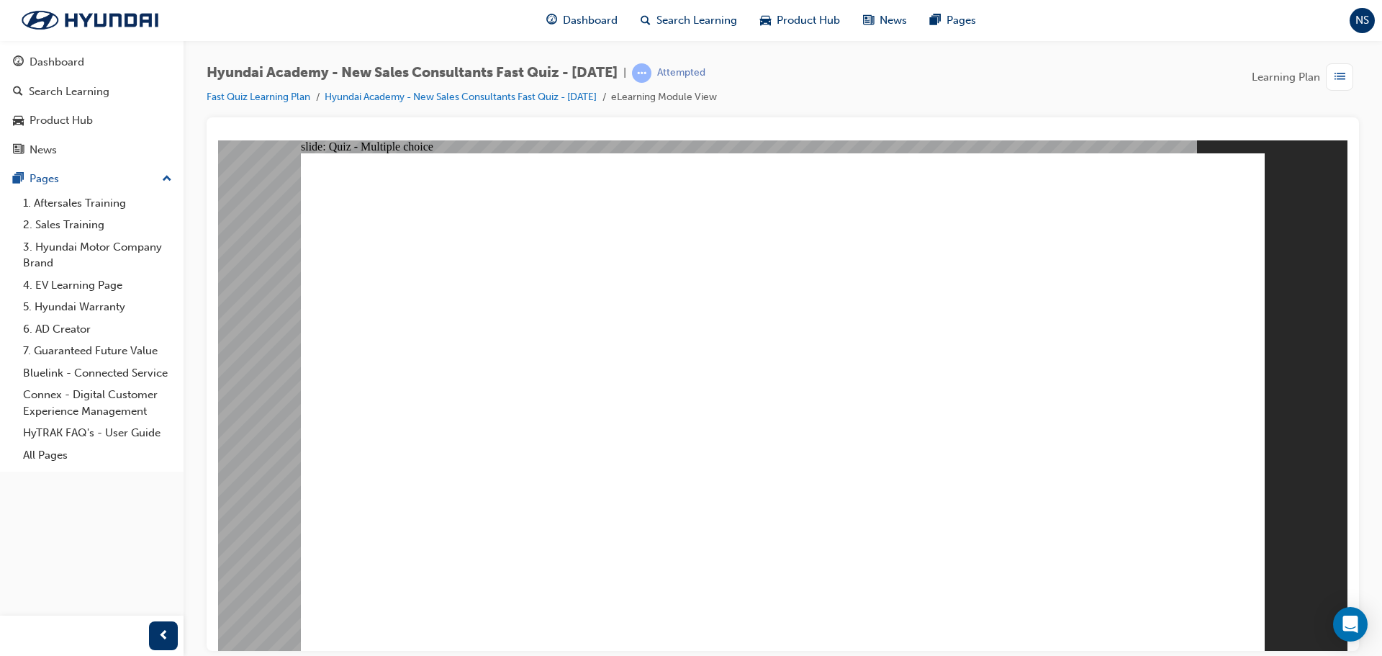
radio input "true"
click at [58, 63] on div "Dashboard" at bounding box center [57, 62] width 55 height 17
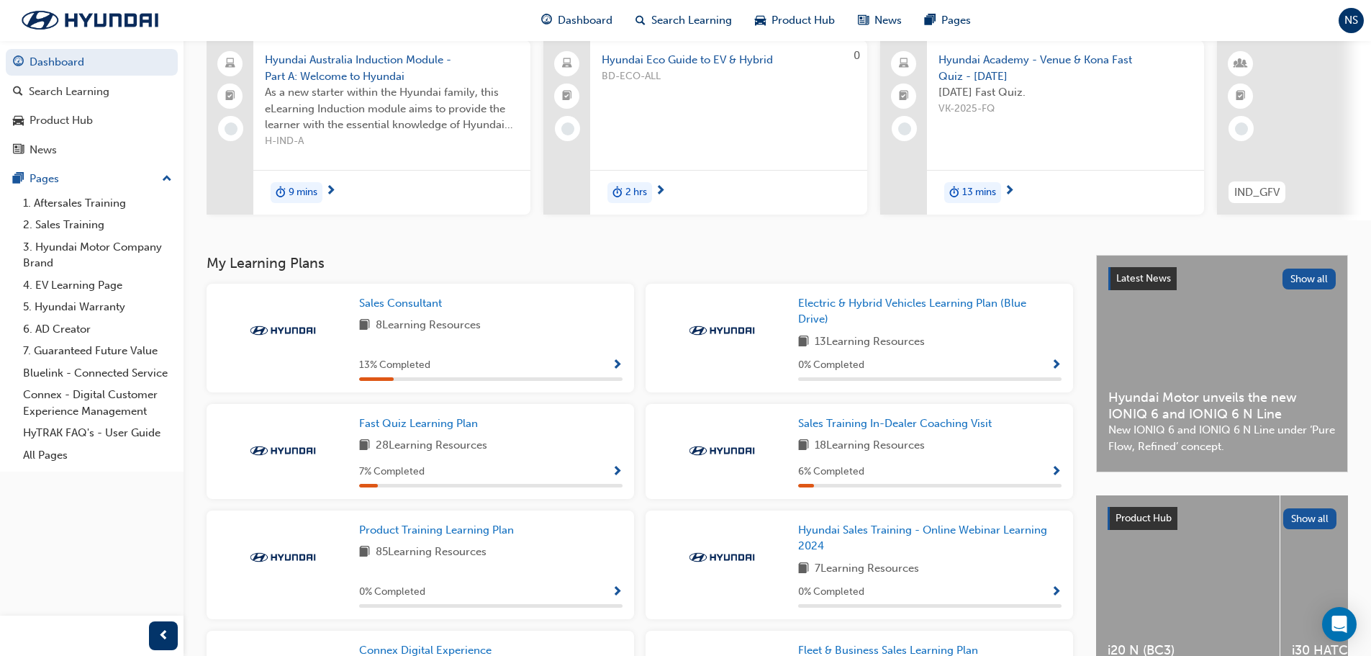
scroll to position [144, 0]
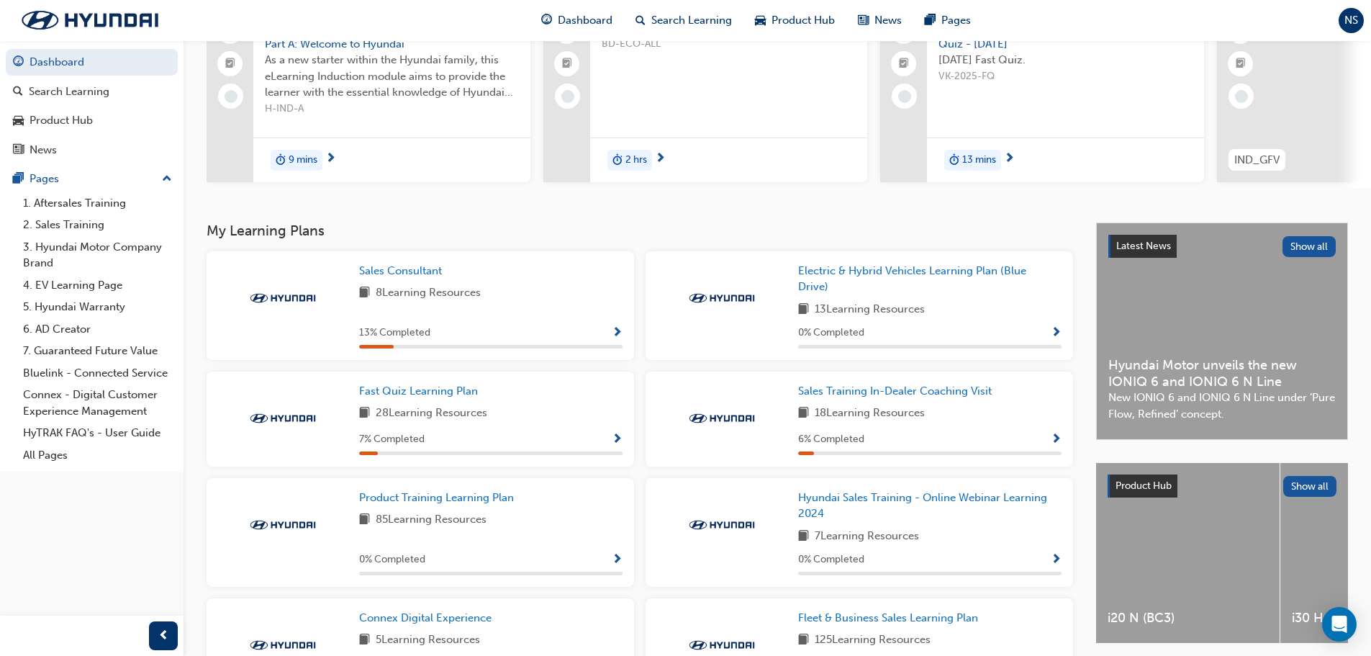
click at [867, 384] on div "Sales Training In-Dealer Coaching Visit 18 Learning Resources 6 % Completed" at bounding box center [858, 418] width 427 height 95
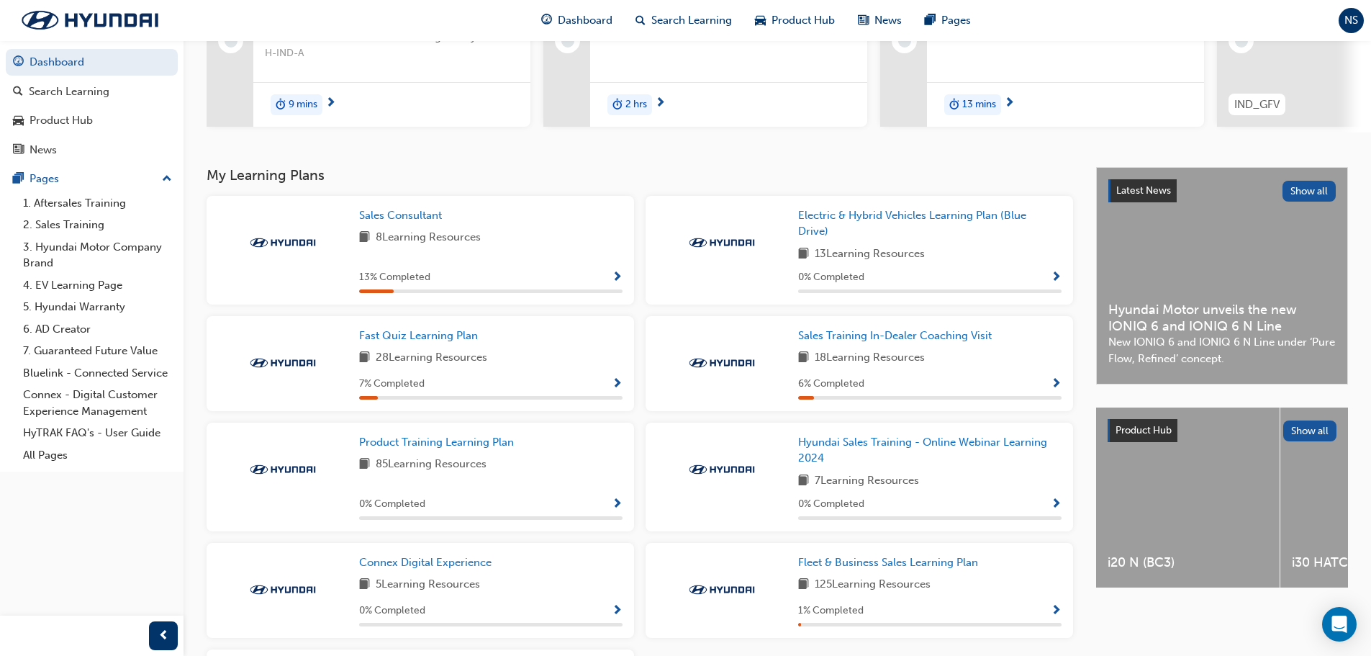
scroll to position [216, 0]
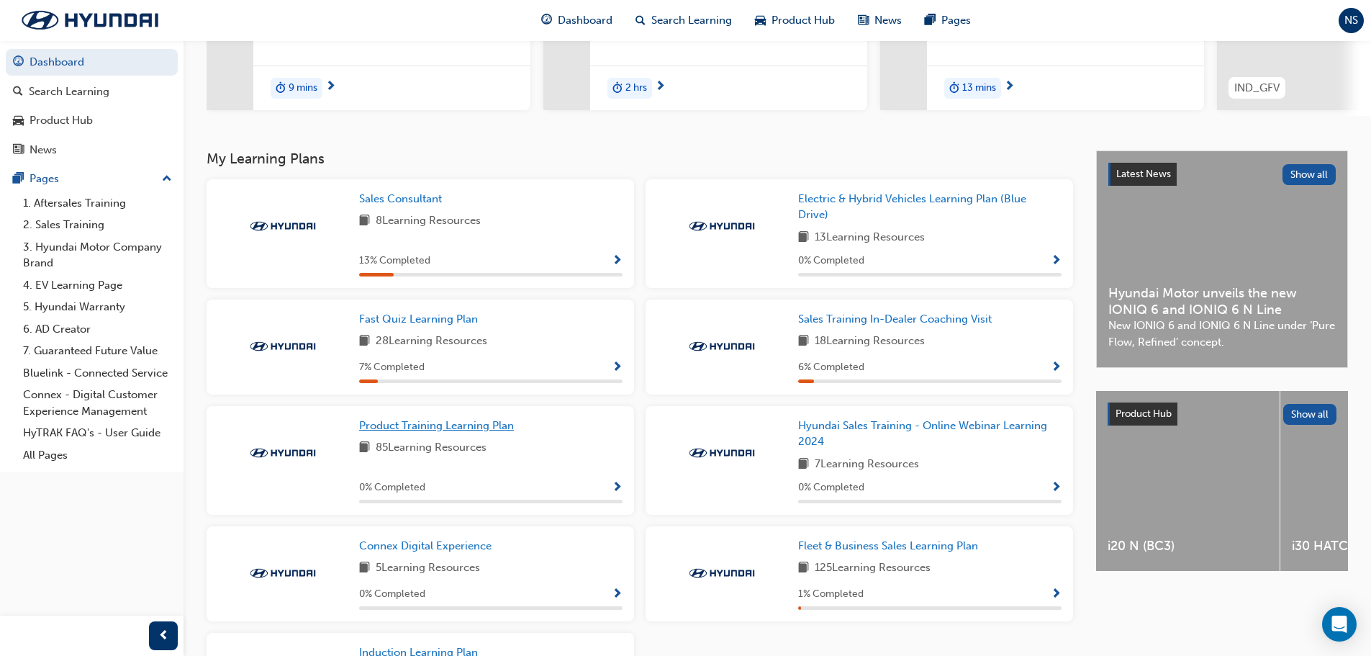
click at [426, 428] on span "Product Training Learning Plan" at bounding box center [436, 425] width 155 height 13
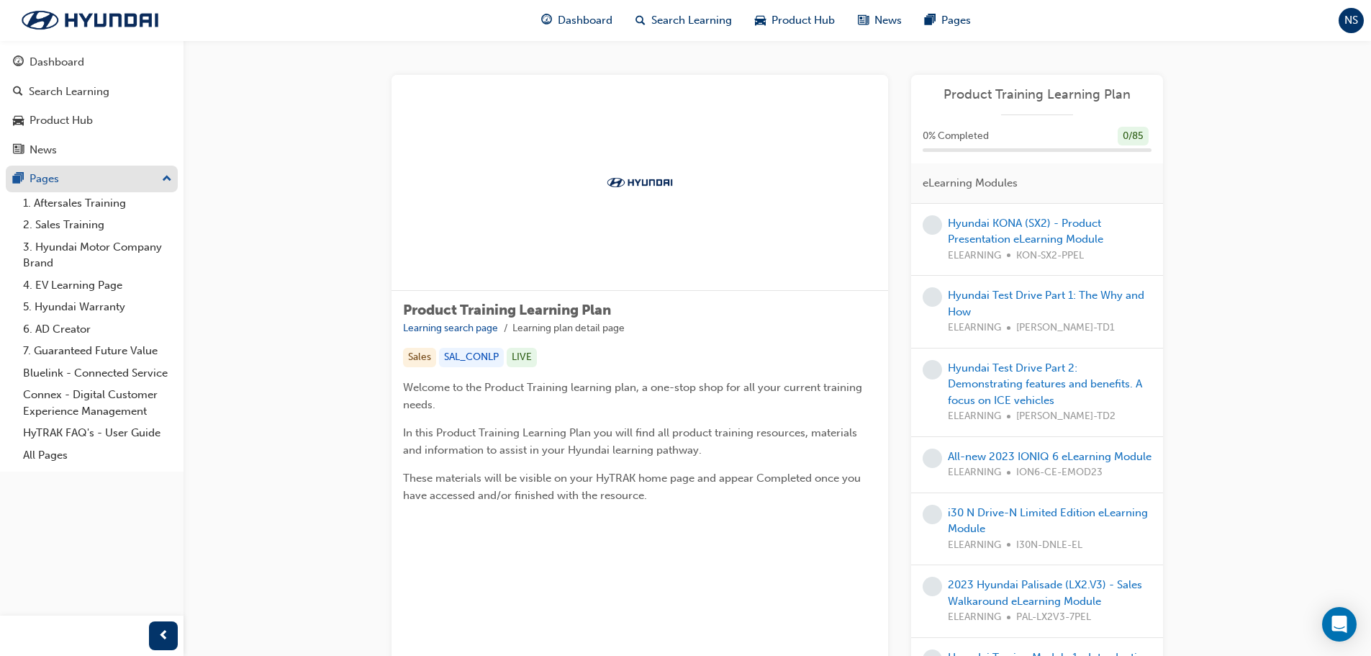
click at [38, 178] on div "Pages" at bounding box center [45, 179] width 30 height 17
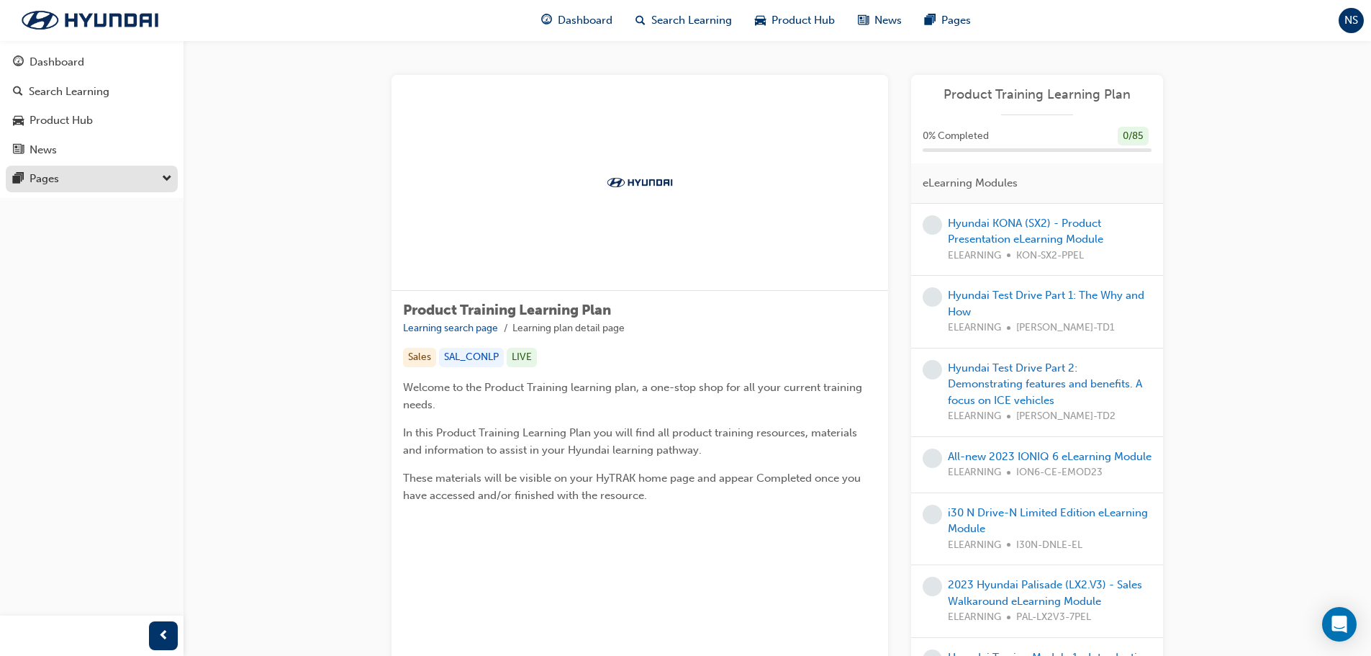
click at [38, 178] on div "Pages" at bounding box center [45, 179] width 30 height 17
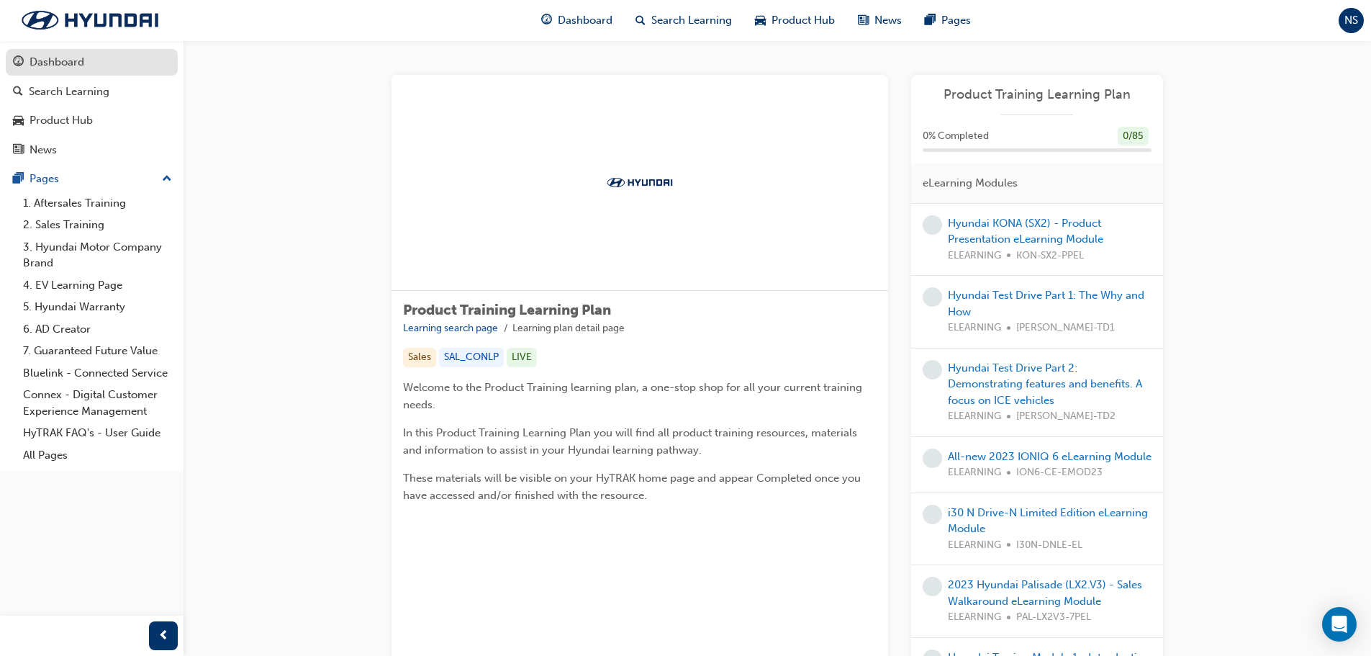
click at [49, 57] on div "Dashboard" at bounding box center [57, 62] width 55 height 17
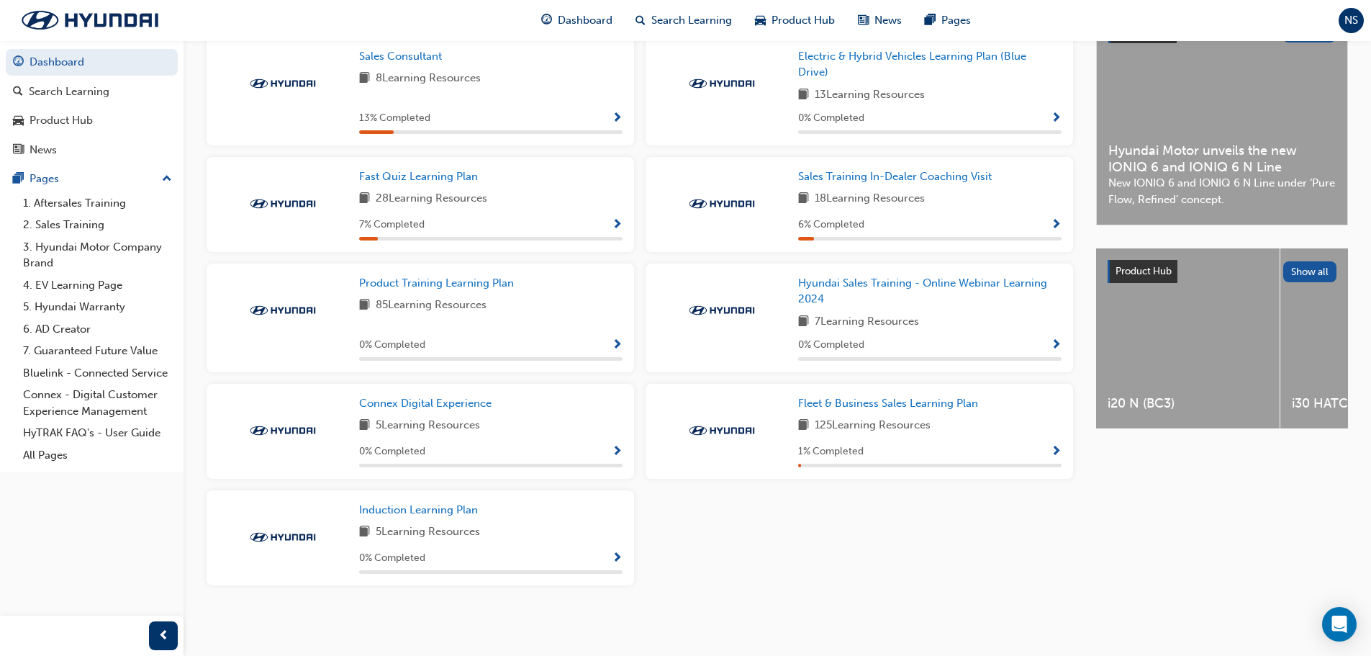
scroll to position [364, 0]
click at [419, 510] on span "Induction Learning Plan" at bounding box center [418, 509] width 119 height 13
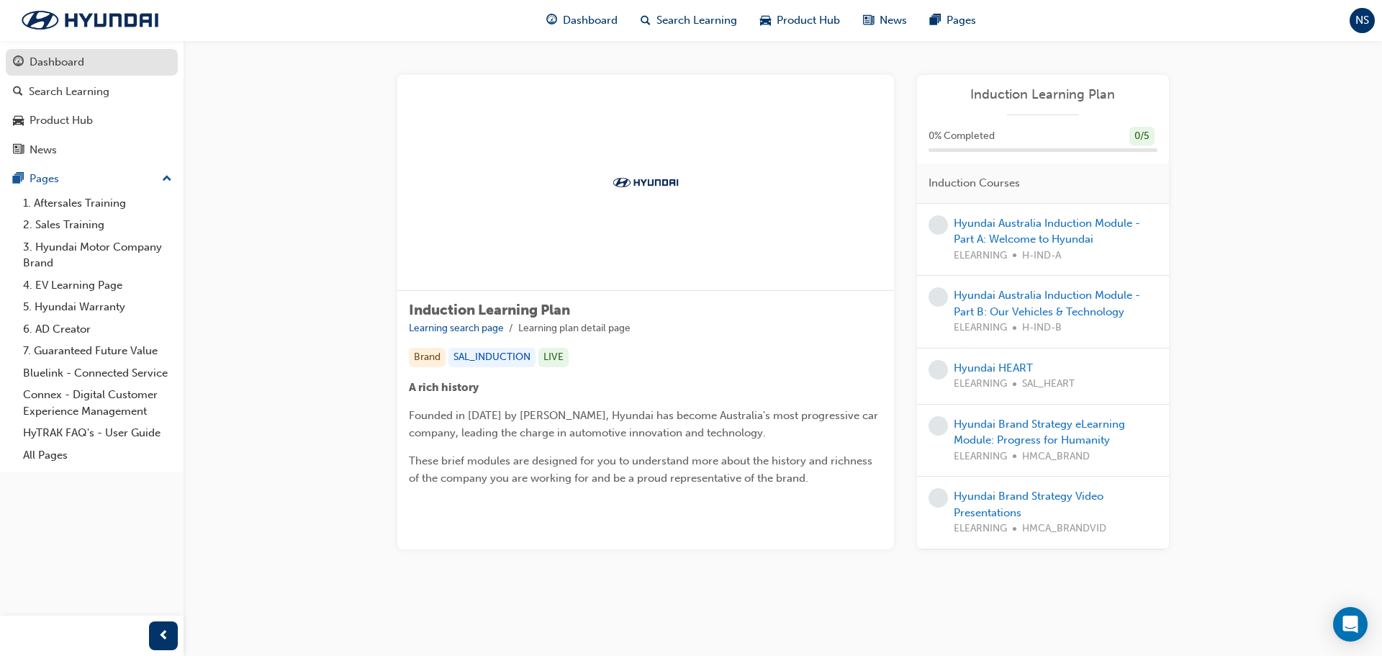
click at [60, 63] on div "Dashboard" at bounding box center [57, 62] width 55 height 17
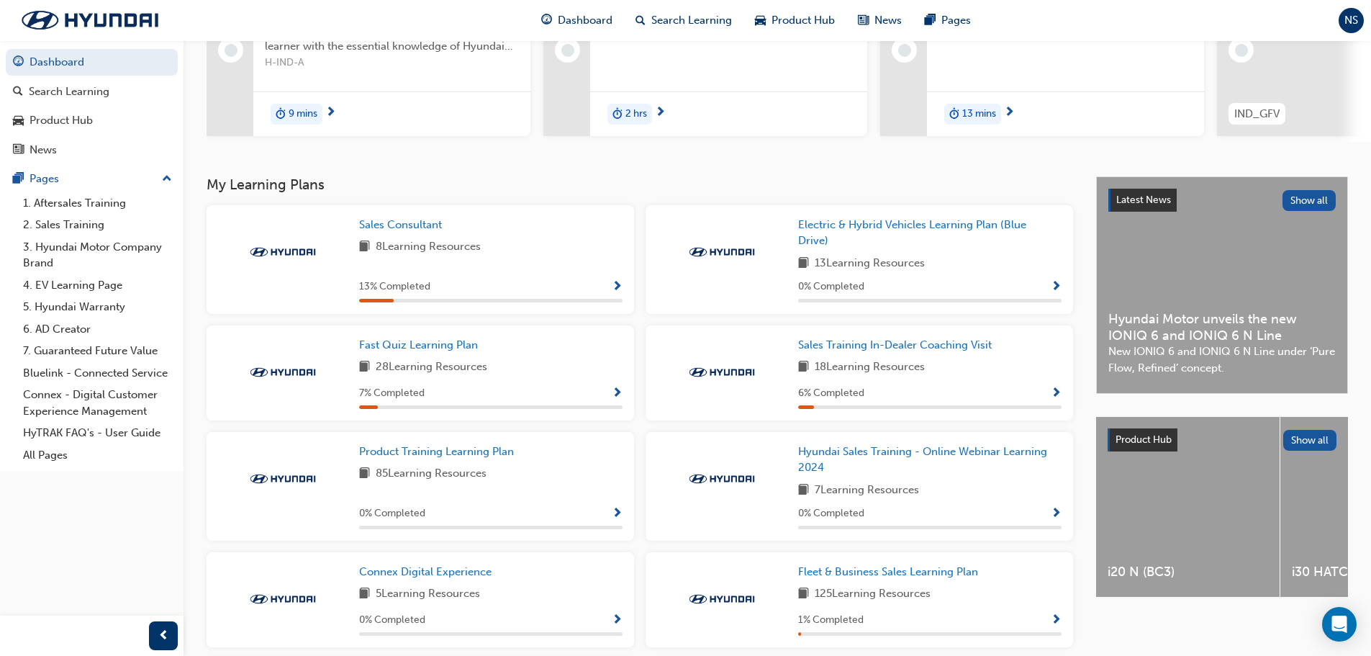
scroll to position [216, 0]
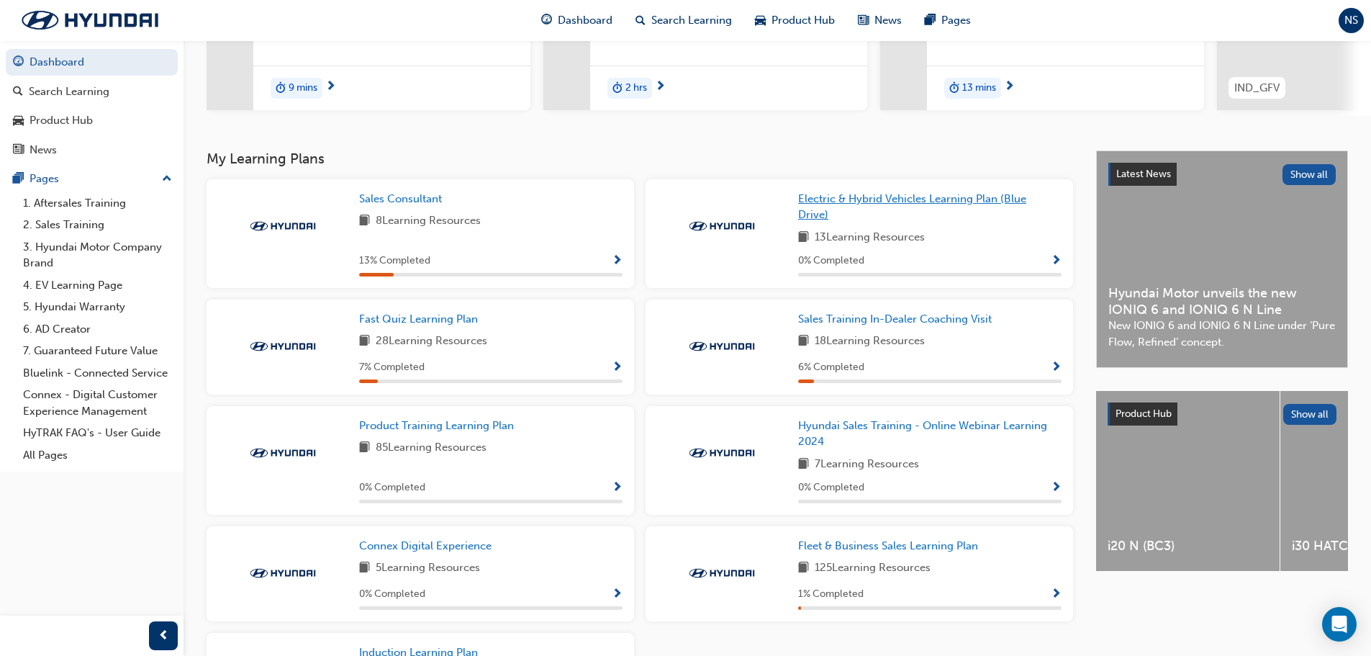
click at [879, 219] on link "Electric & Hybrid Vehicles Learning Plan (Blue Drive)" at bounding box center [929, 207] width 263 height 32
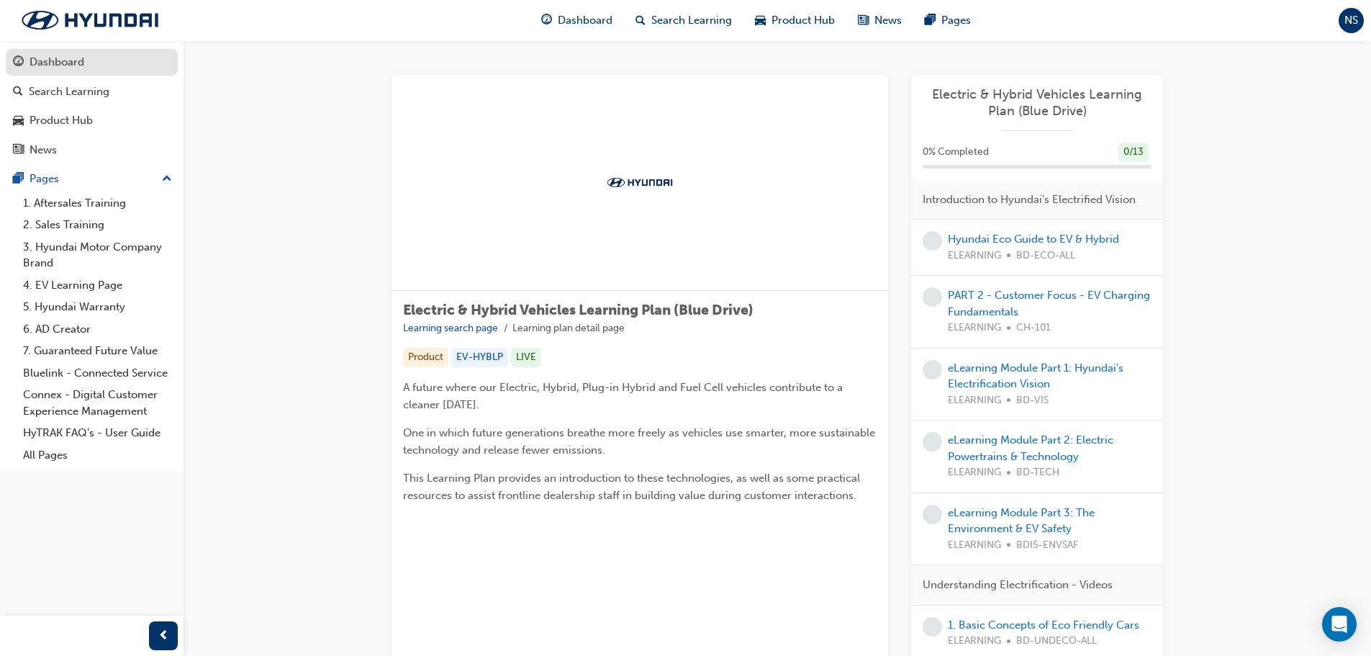
click at [81, 53] on link "Dashboard" at bounding box center [92, 62] width 172 height 27
